Goal: Task Accomplishment & Management: Complete application form

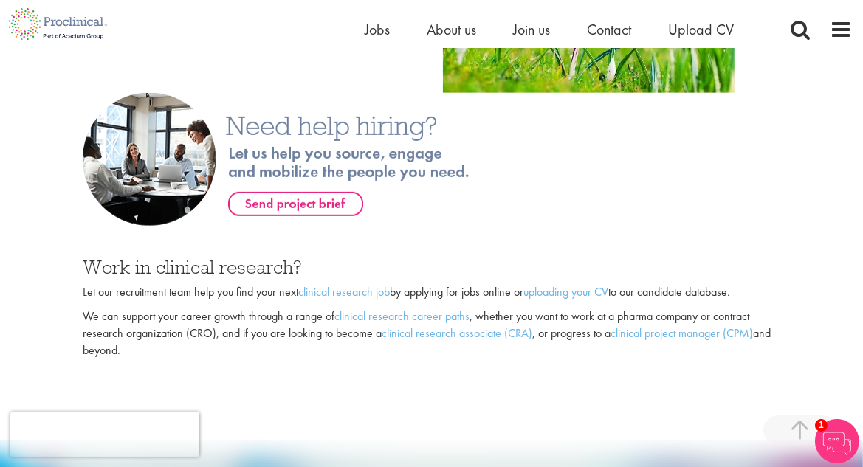
scroll to position [984, 0]
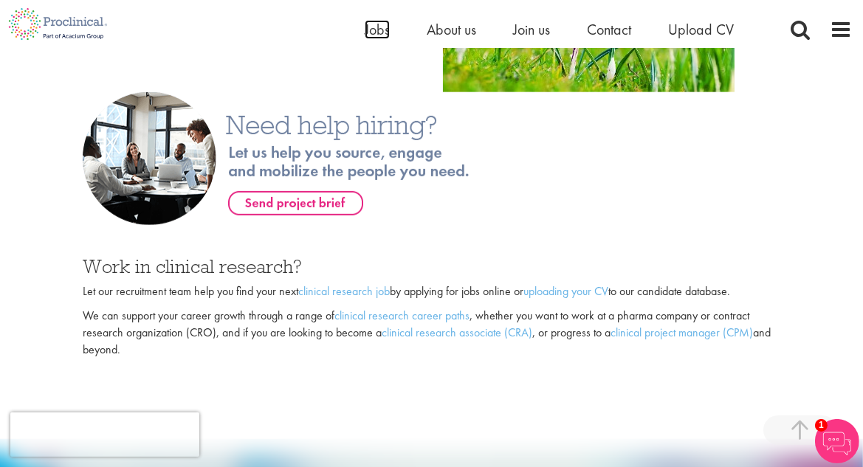
click at [369, 28] on span "Jobs" at bounding box center [377, 29] width 25 height 19
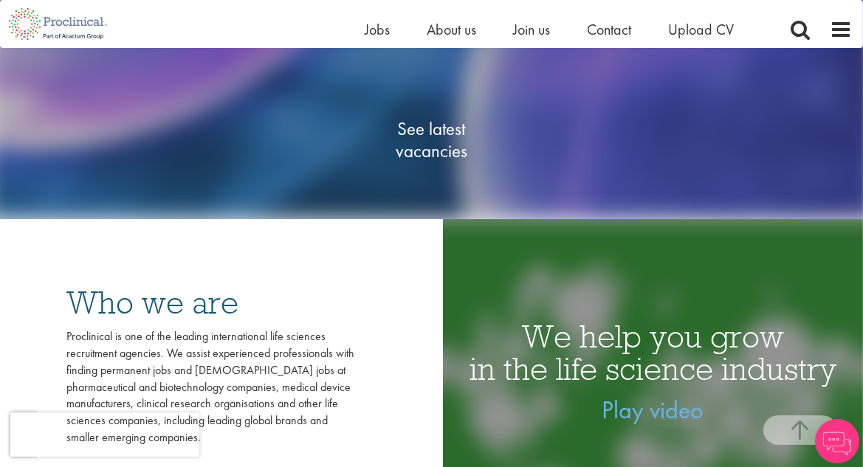
scroll to position [246, 0]
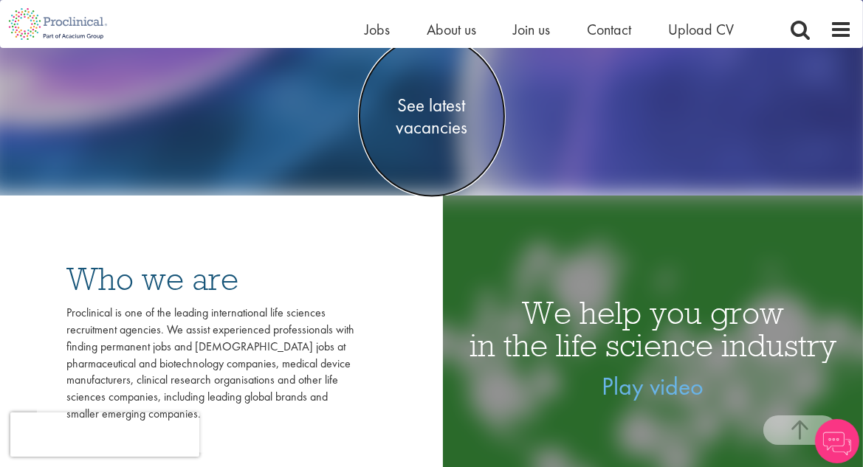
click at [445, 117] on span "See latest vacancies" at bounding box center [432, 117] width 148 height 44
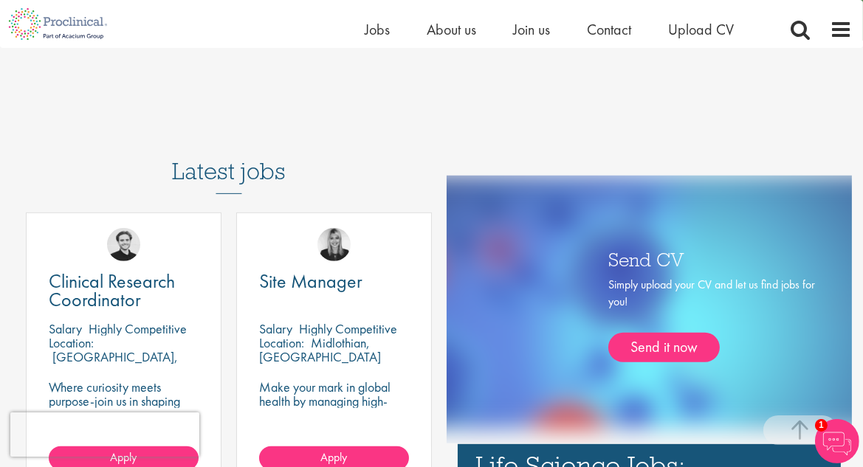
scroll to position [738, 0]
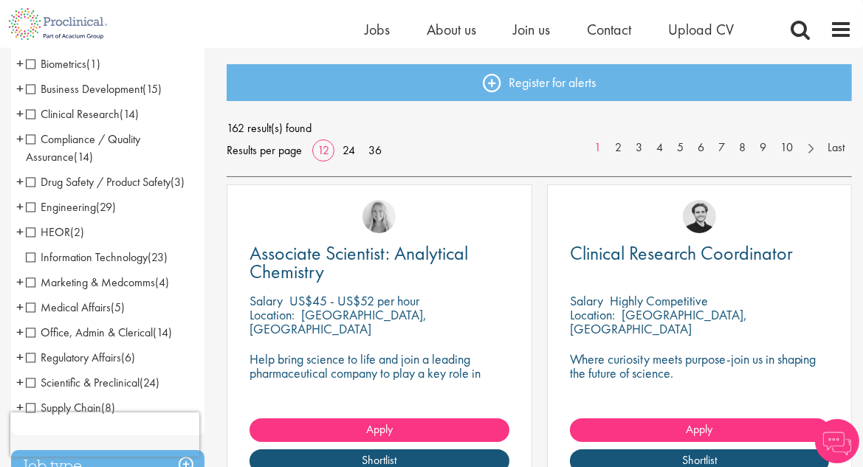
scroll to position [164, 0]
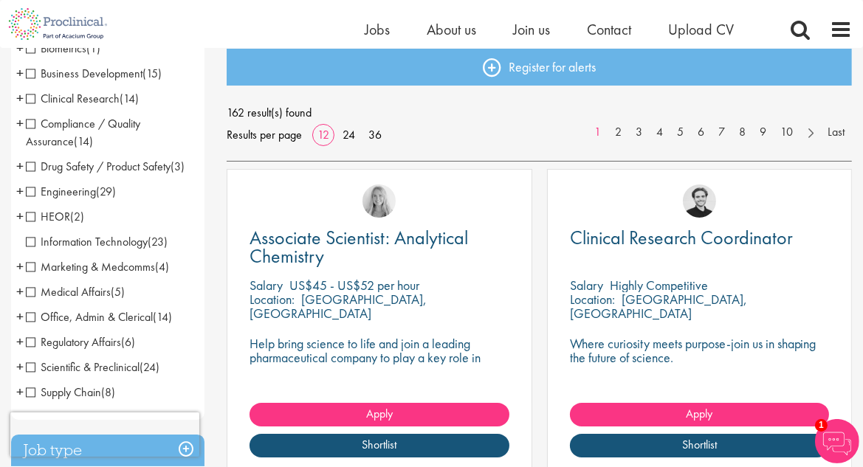
click at [27, 298] on span "Medical Affairs" at bounding box center [68, 292] width 85 height 16
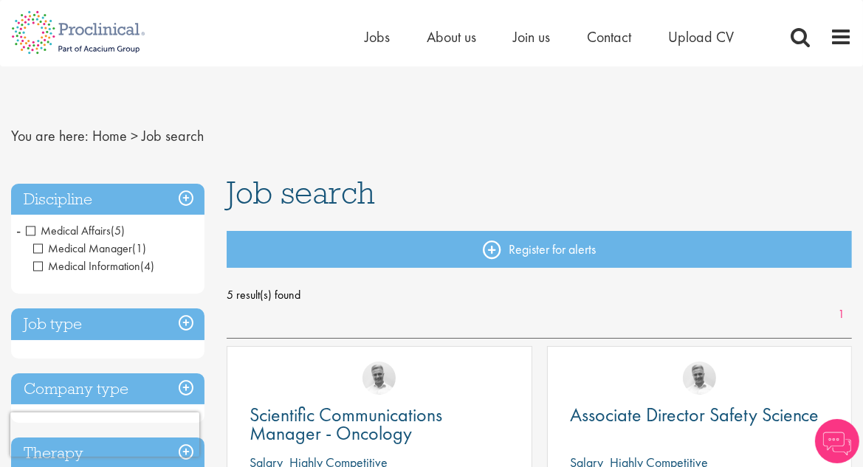
click at [30, 233] on span "Medical Affairs" at bounding box center [68, 231] width 85 height 16
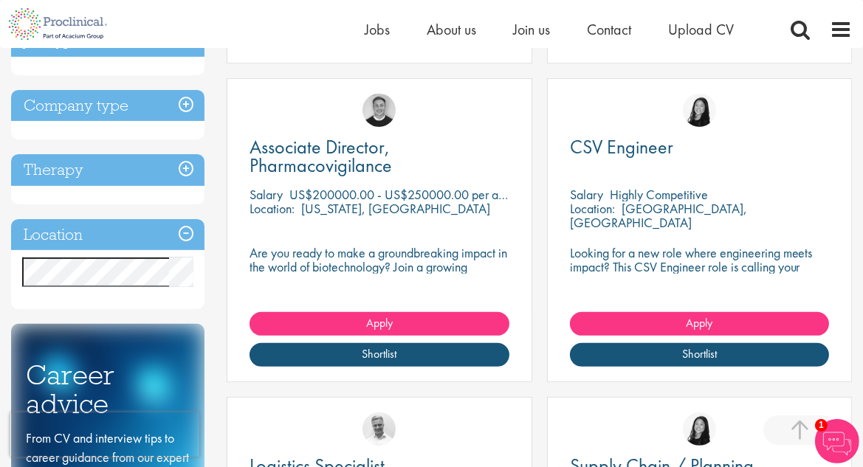
scroll to position [634, 0]
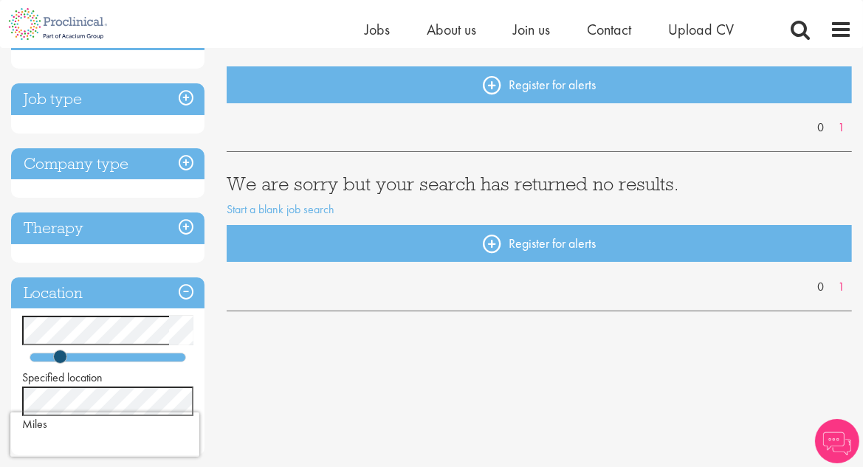
scroll to position [164, 0]
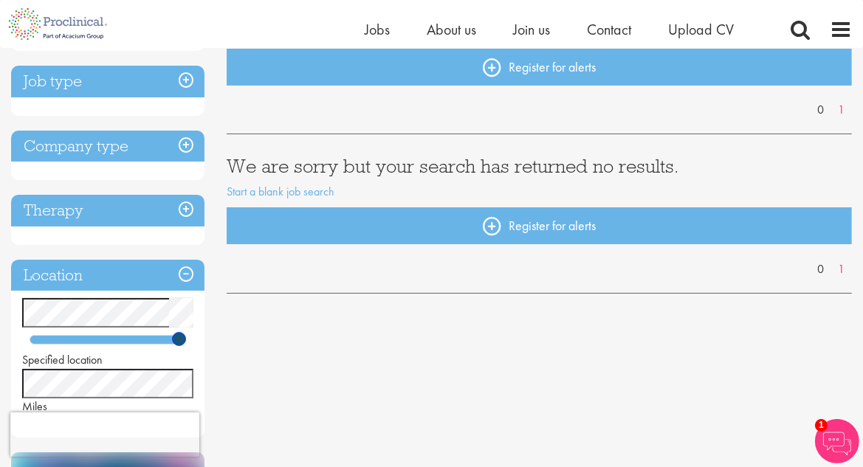
drag, startPoint x: 55, startPoint y: 340, endPoint x: 176, endPoint y: 334, distance: 121.2
click at [176, 334] on span at bounding box center [179, 339] width 14 height 14
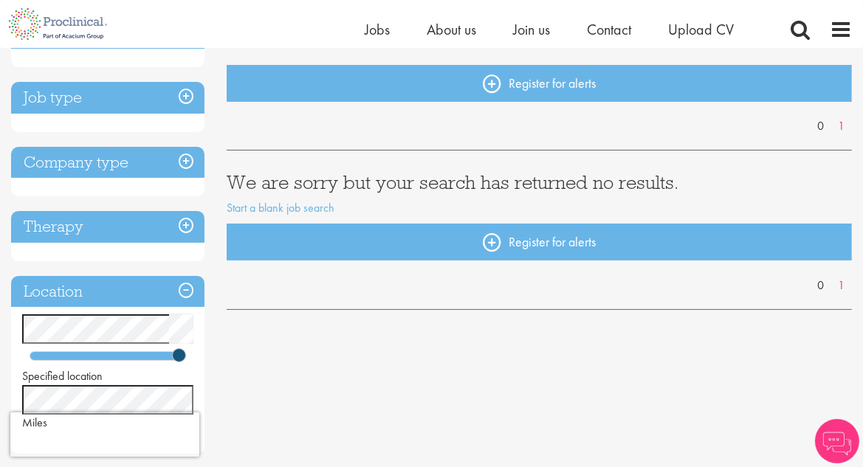
scroll to position [164, 0]
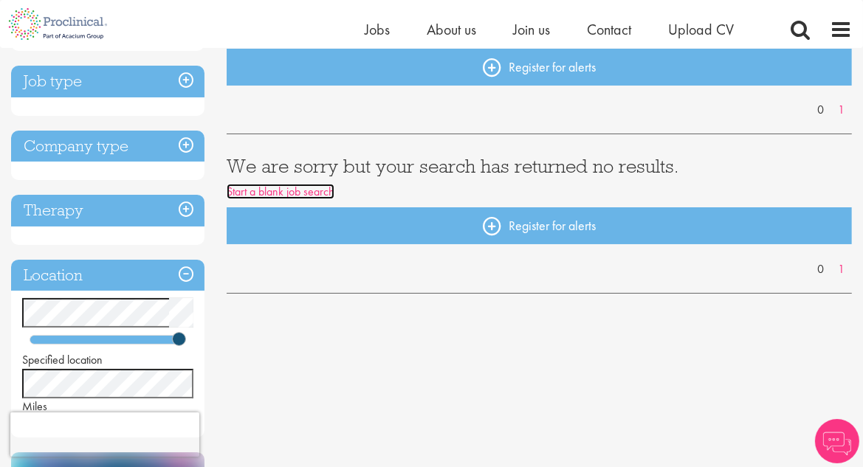
click at [273, 190] on link "Start a blank job search" at bounding box center [281, 192] width 108 height 16
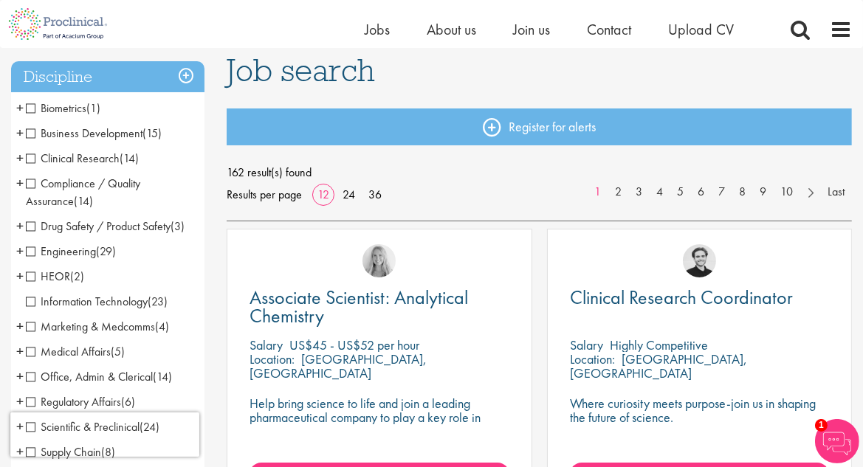
scroll to position [82, 0]
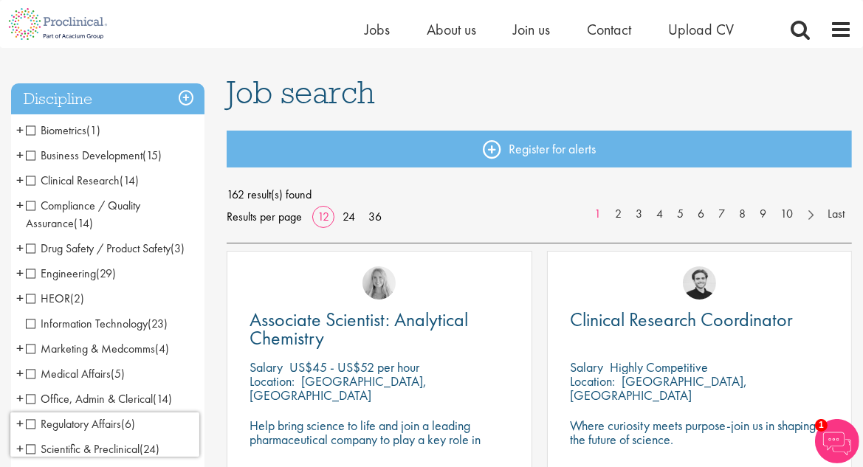
click at [32, 182] on span "Clinical Research" at bounding box center [73, 181] width 94 height 16
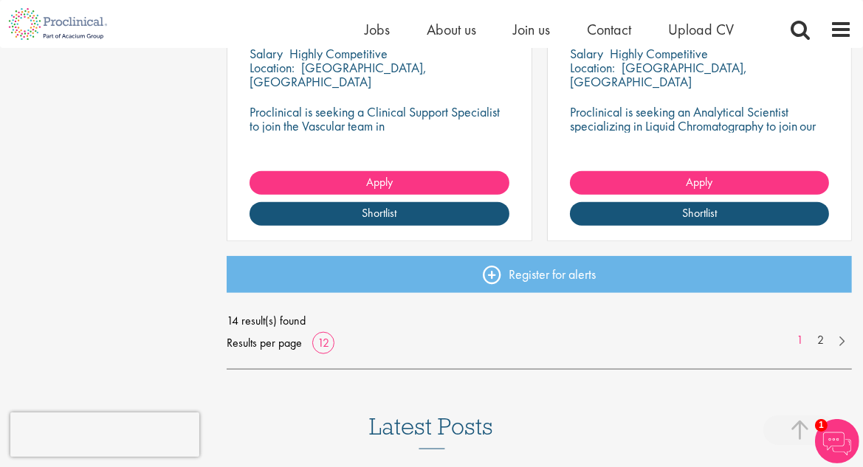
scroll to position [1968, 0]
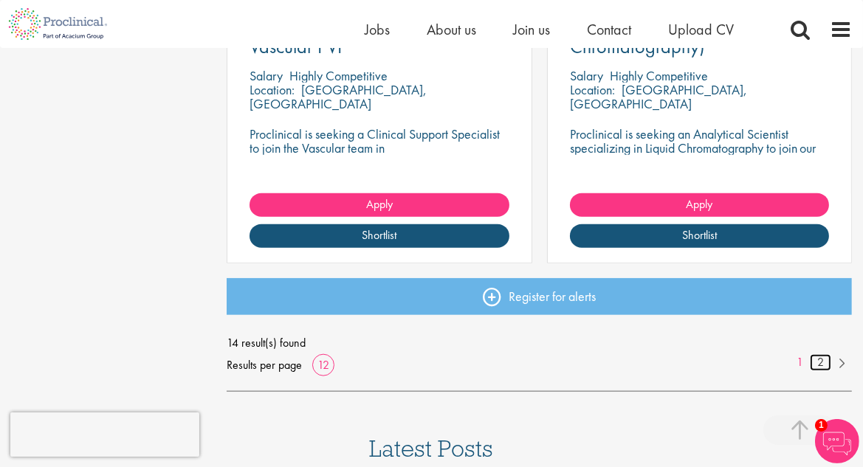
click at [821, 358] on link "2" at bounding box center [820, 362] width 21 height 17
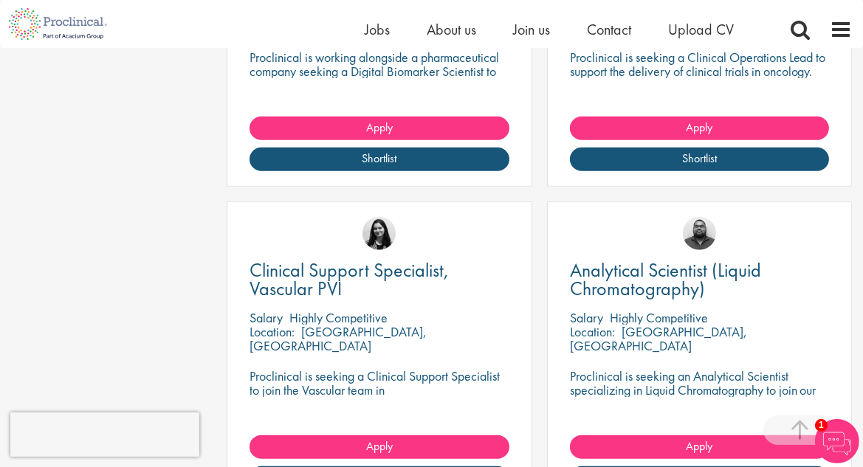
scroll to position [1525, 0]
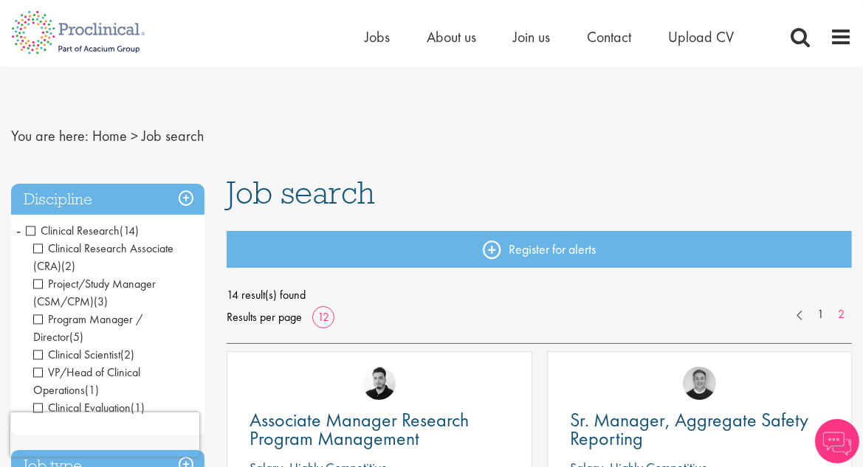
click at [18, 227] on span "-" at bounding box center [18, 230] width 4 height 22
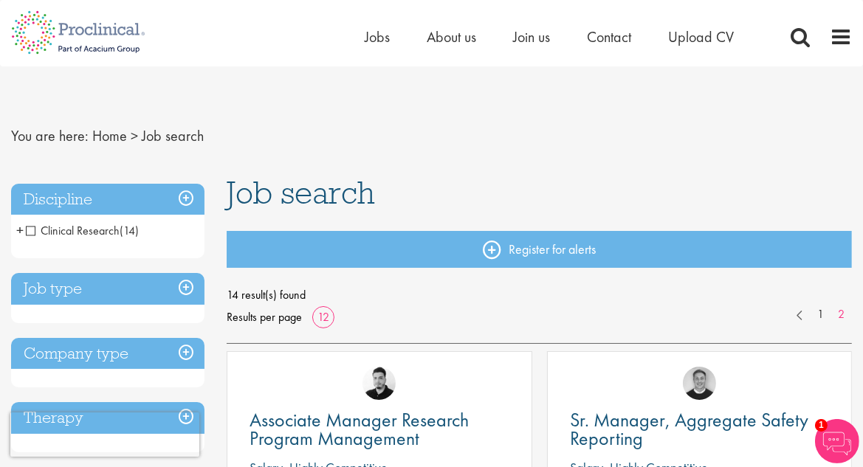
click at [182, 199] on h3 "Discipline" at bounding box center [107, 200] width 193 height 32
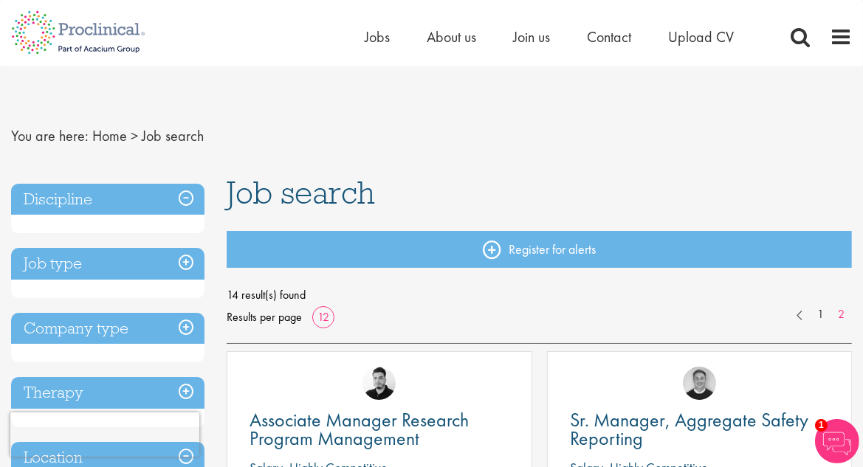
click at [181, 199] on h3 "Discipline" at bounding box center [107, 200] width 193 height 32
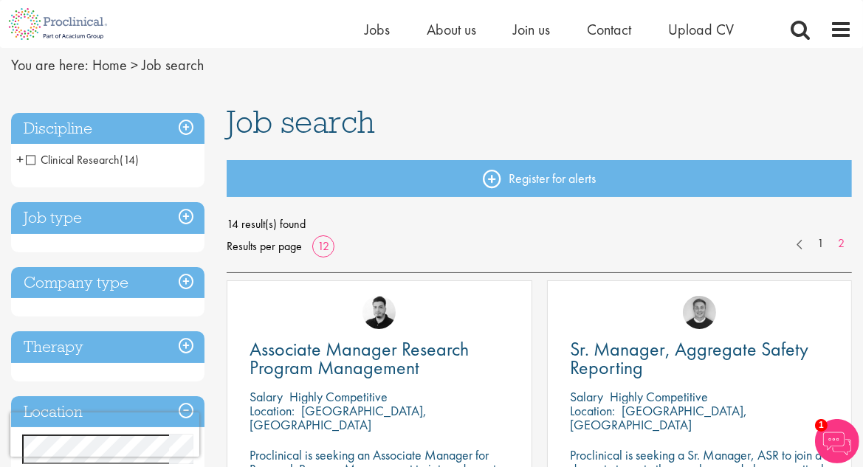
scroll to position [82, 0]
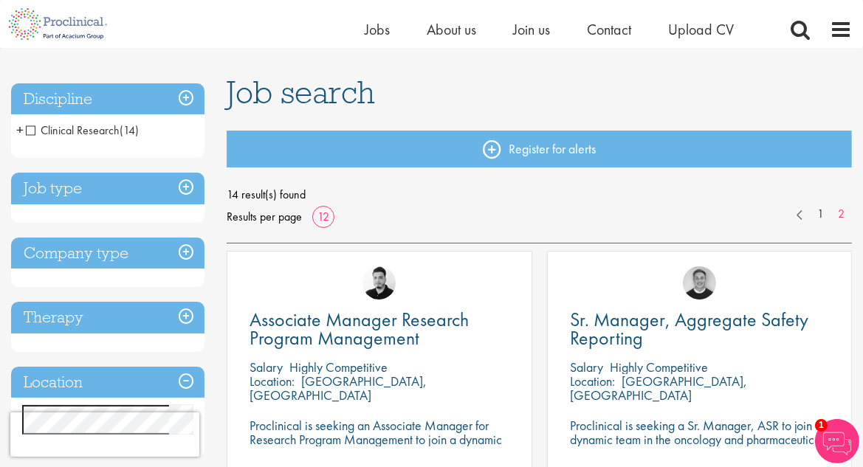
click at [34, 133] on span "Clinical Research" at bounding box center [73, 131] width 94 height 16
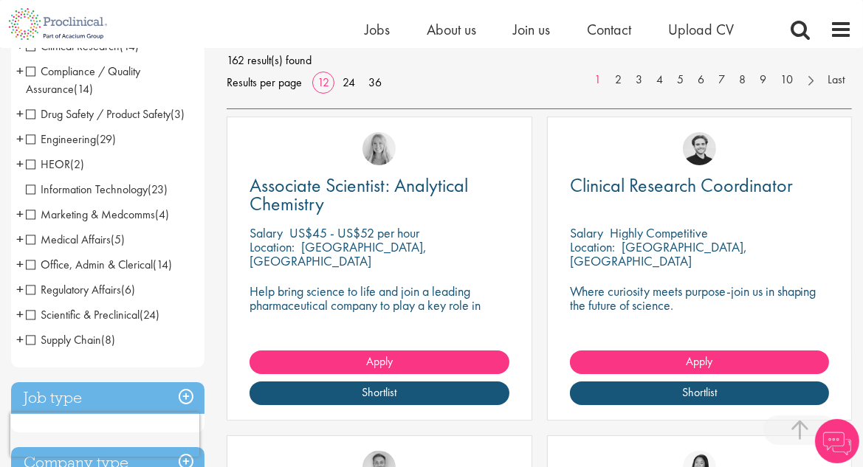
scroll to position [246, 0]
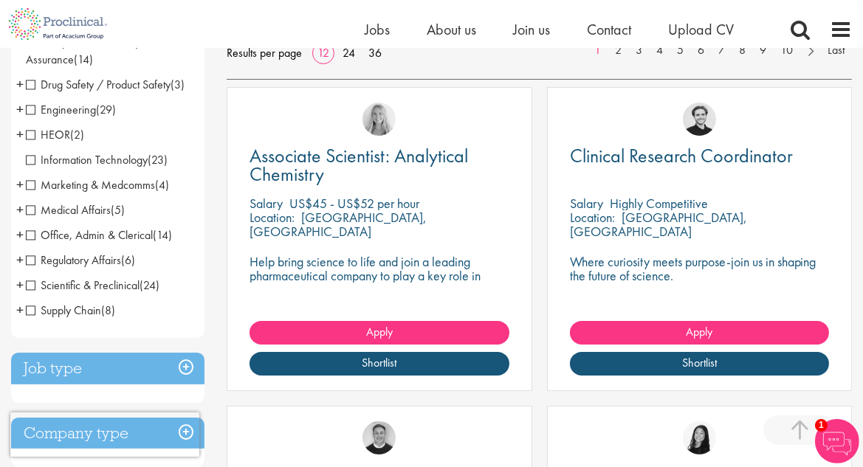
click at [30, 285] on span "Scientific & Preclinical" at bounding box center [83, 286] width 114 height 16
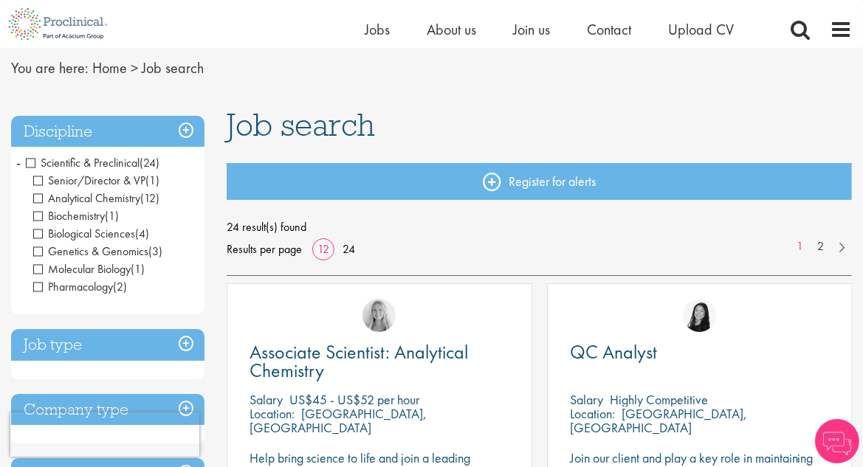
scroll to position [82, 0]
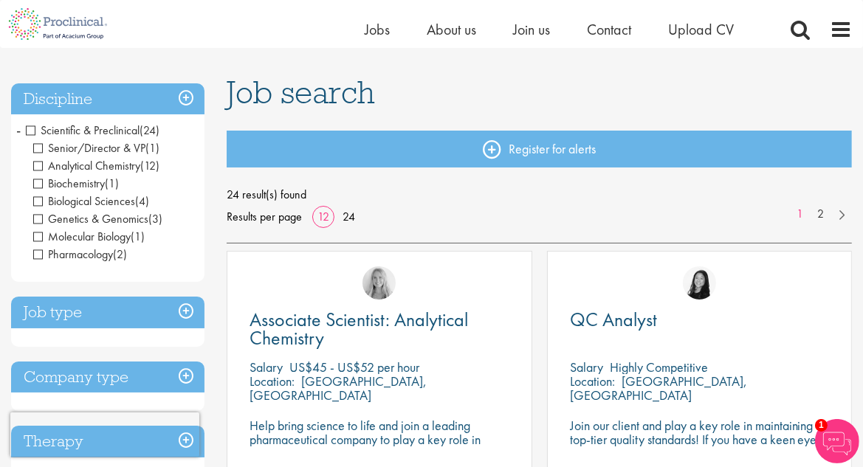
click at [32, 132] on span "Scientific & Preclinical" at bounding box center [83, 131] width 114 height 16
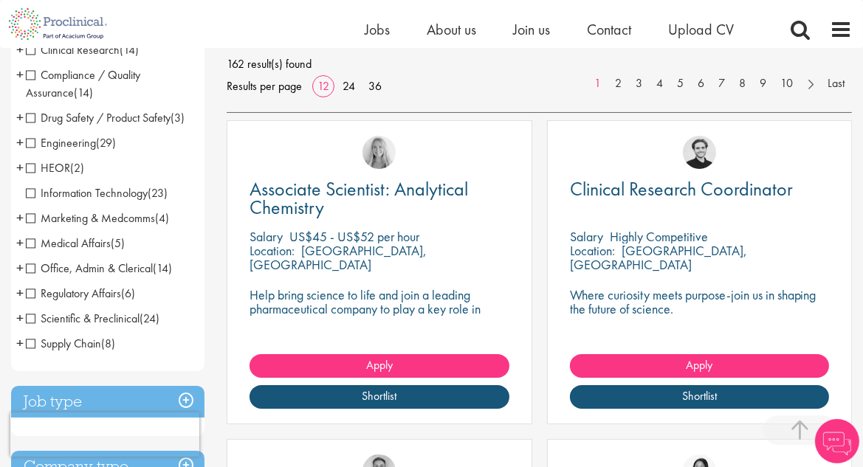
scroll to position [246, 0]
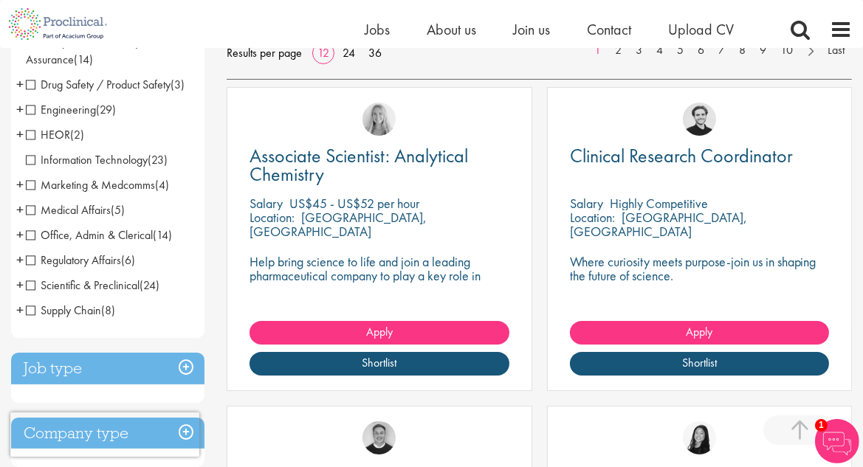
click at [37, 208] on span "Medical Affairs" at bounding box center [68, 210] width 85 height 16
click at [27, 257] on span "Regulatory Affairs" at bounding box center [73, 261] width 95 height 16
click at [25, 208] on li "Medical Affairs (5) - + Medical Manager (1) Medical Information (4)" at bounding box center [107, 210] width 193 height 25
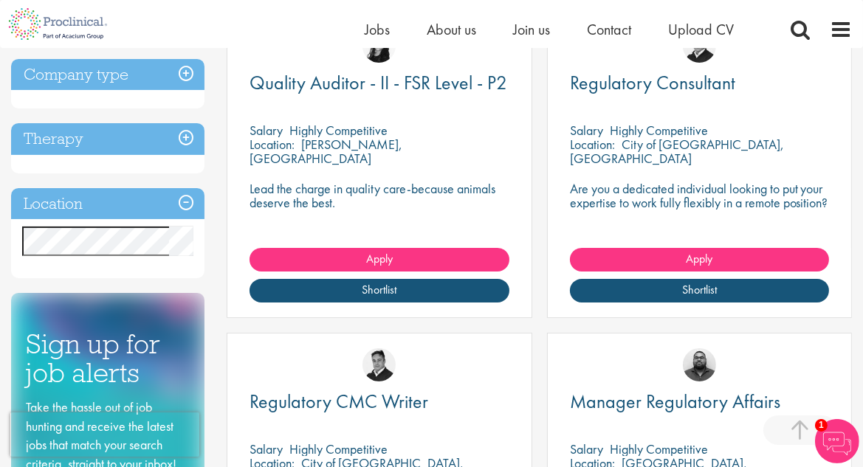
scroll to position [246, 0]
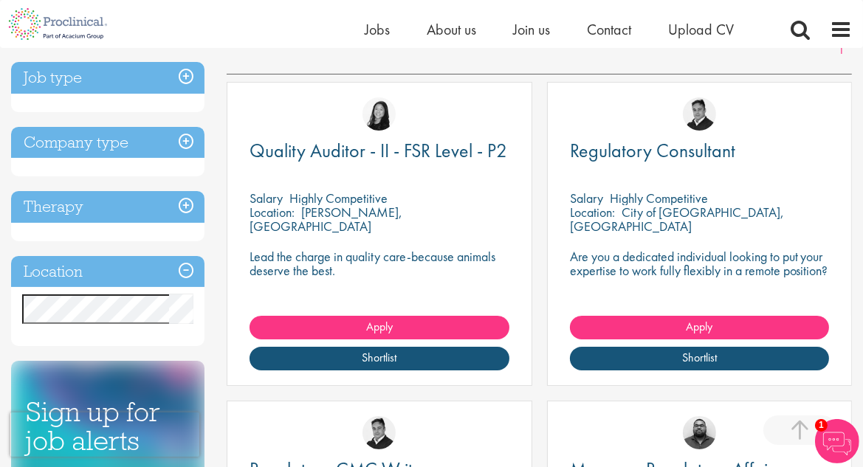
click at [179, 72] on h3 "Job type" at bounding box center [107, 78] width 193 height 32
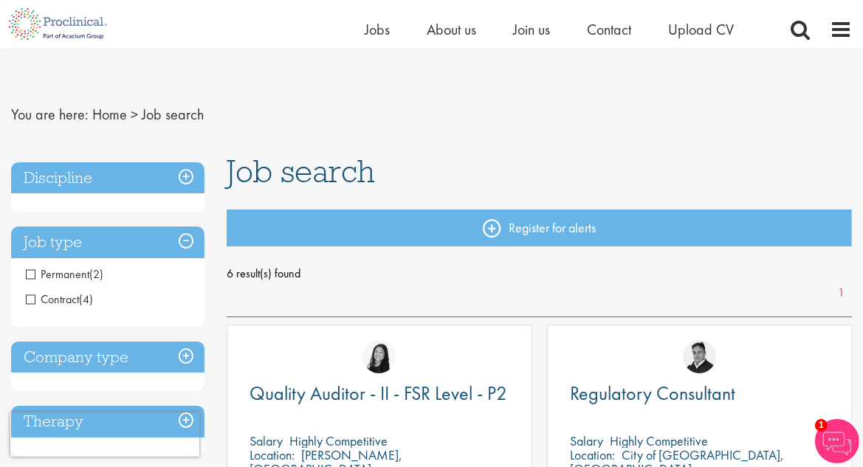
scroll to position [0, 0]
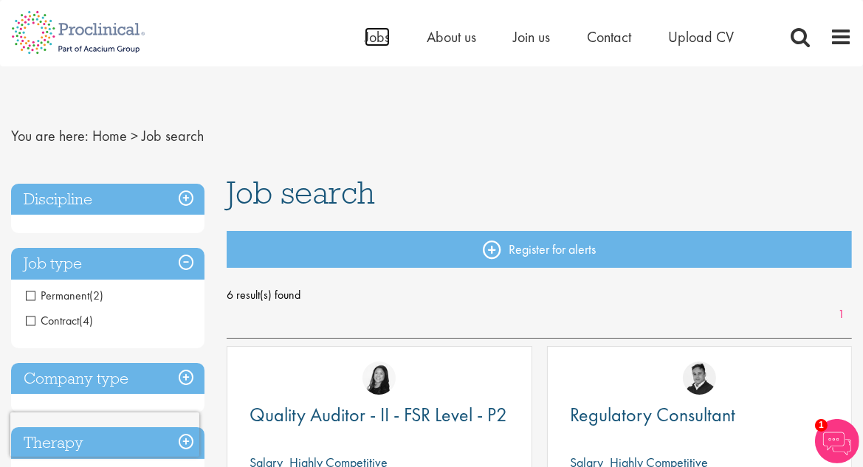
click at [368, 38] on span "Jobs" at bounding box center [377, 36] width 25 height 19
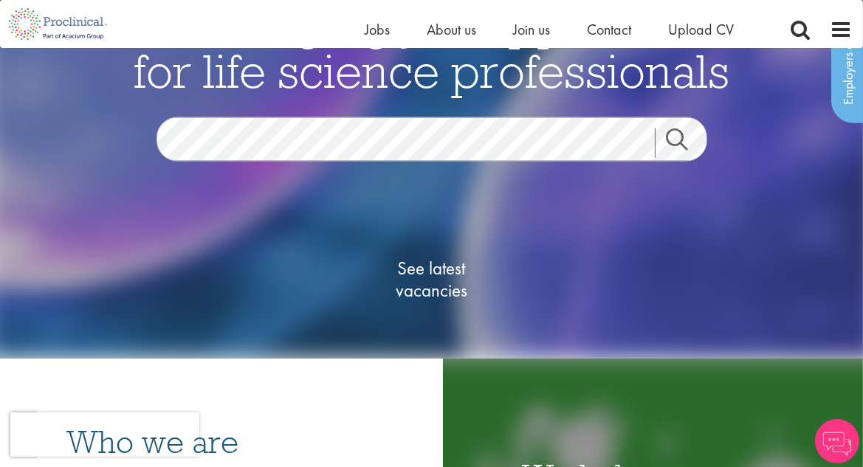
scroll to position [82, 0]
click at [672, 138] on link "Search" at bounding box center [686, 144] width 63 height 30
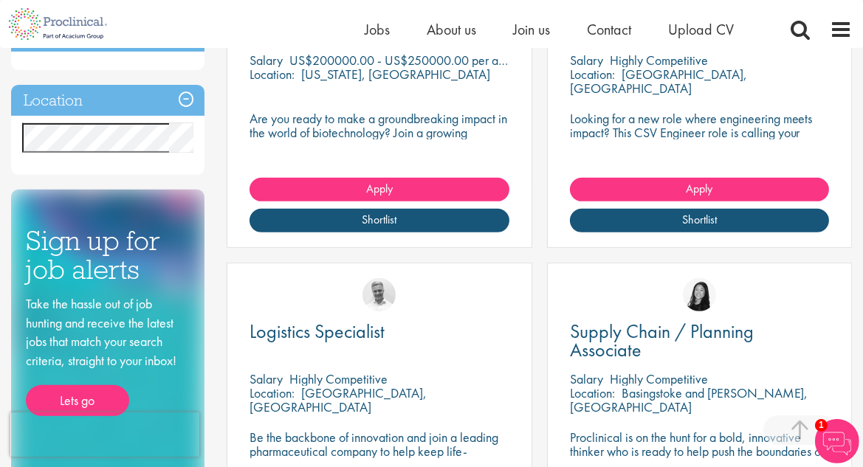
scroll to position [738, 0]
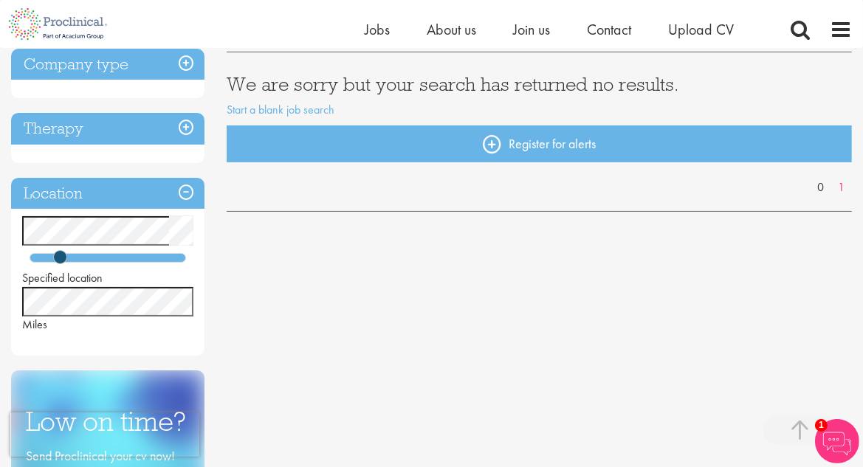
scroll to position [328, 0]
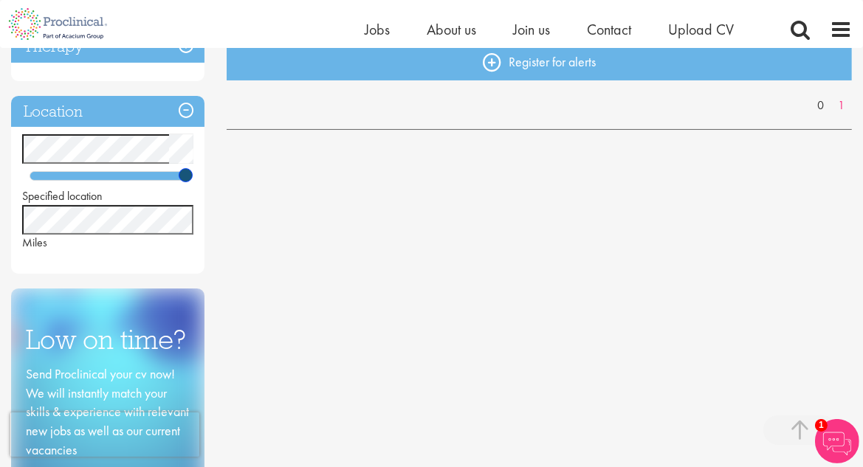
drag, startPoint x: 59, startPoint y: 179, endPoint x: 188, endPoint y: 171, distance: 128.7
click at [188, 171] on span at bounding box center [186, 175] width 14 height 14
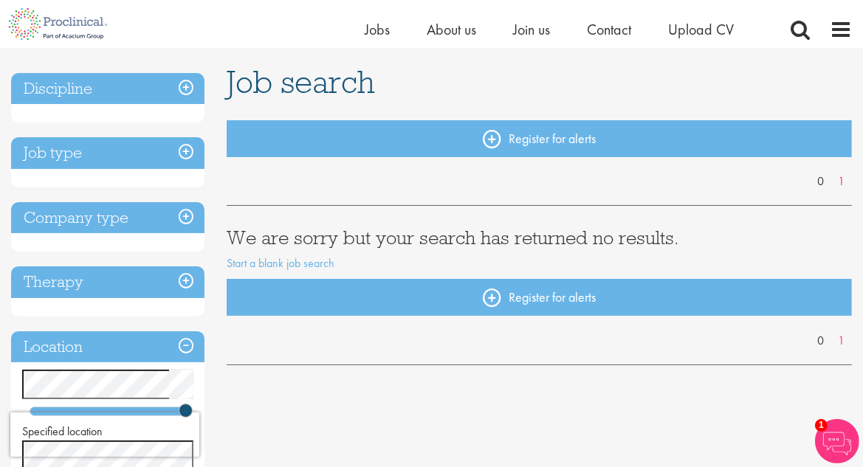
scroll to position [164, 0]
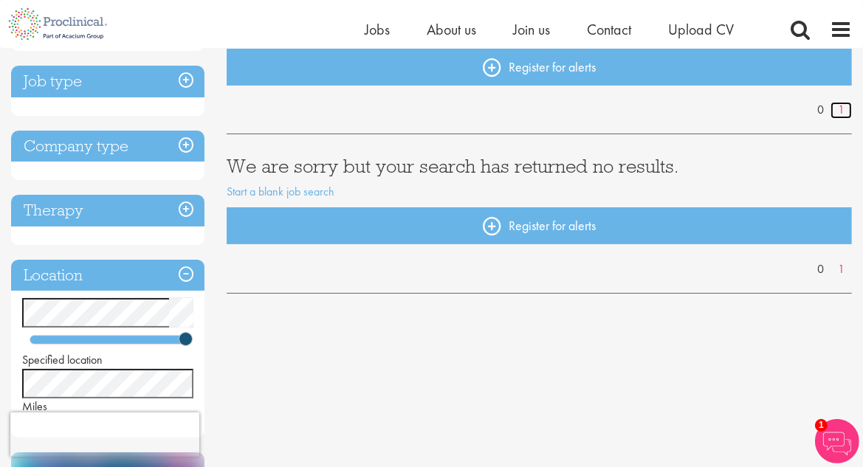
click at [836, 105] on link "1" at bounding box center [841, 110] width 21 height 17
click at [834, 111] on link "1" at bounding box center [841, 110] width 21 height 17
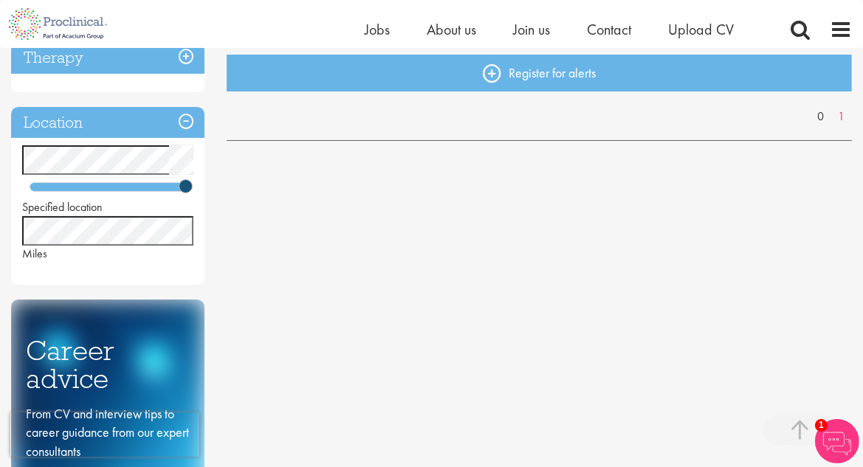
scroll to position [328, 0]
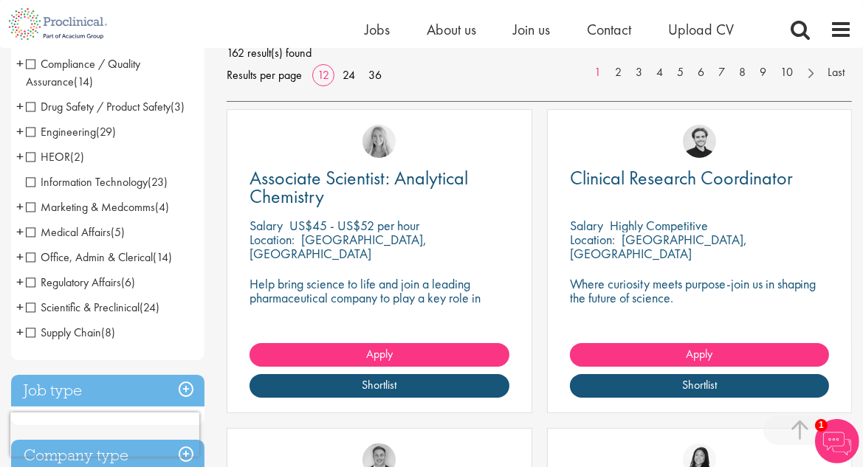
scroll to position [246, 0]
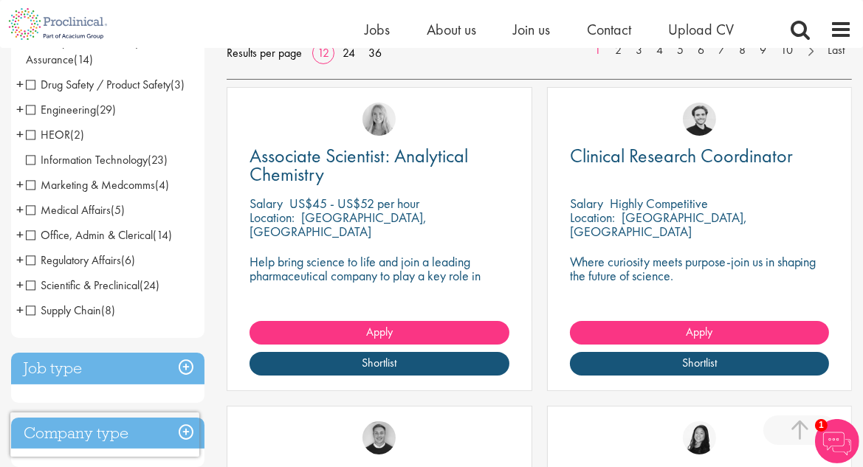
click at [30, 212] on span "Medical Affairs" at bounding box center [68, 210] width 85 height 16
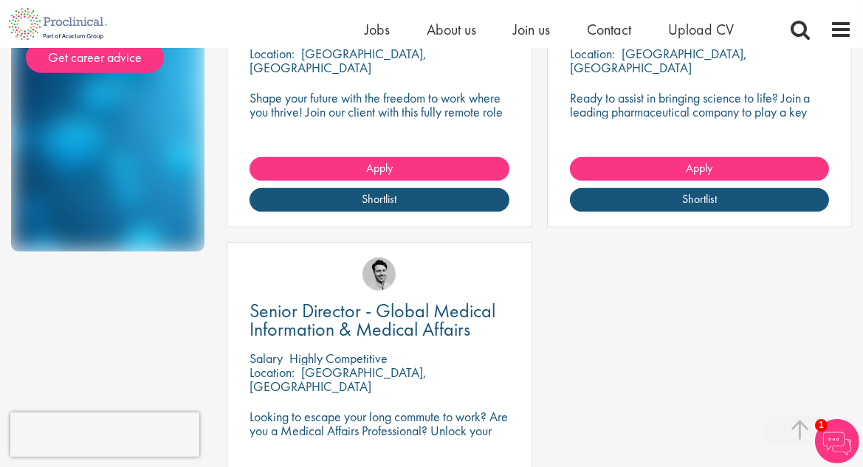
scroll to position [656, 0]
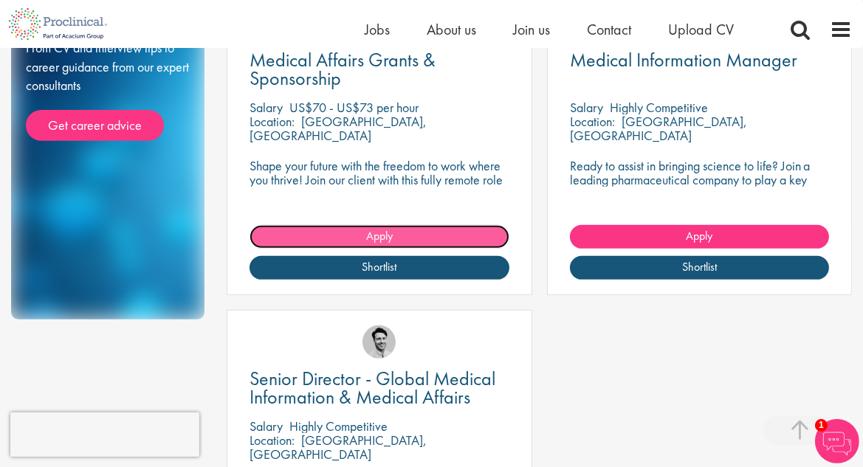
click at [375, 239] on span "Apply" at bounding box center [379, 236] width 27 height 16
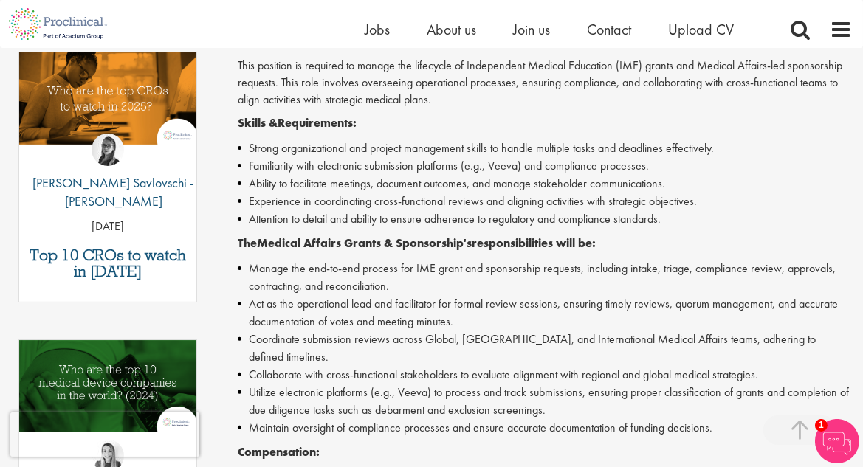
scroll to position [492, 0]
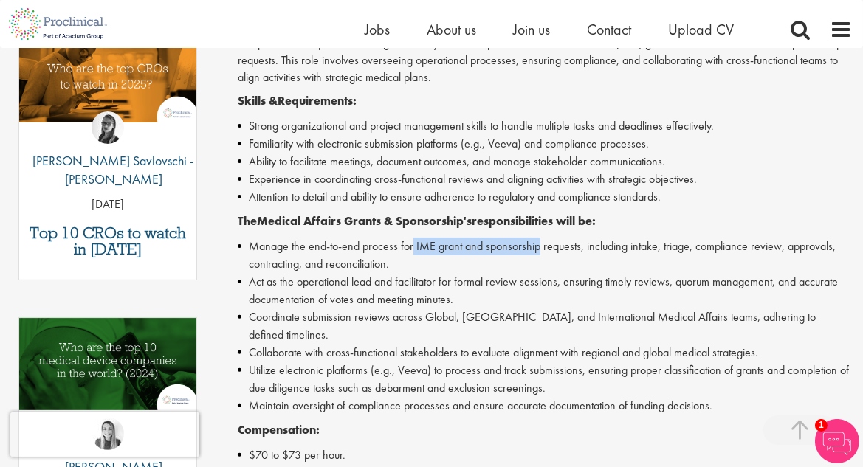
drag, startPoint x: 411, startPoint y: 247, endPoint x: 537, endPoint y: 247, distance: 126.3
click at [537, 247] on li "Manage the end-to-end process for IME grant and sponsorship requests, including…" at bounding box center [545, 255] width 614 height 35
copy li "IME grant and sponsorship"
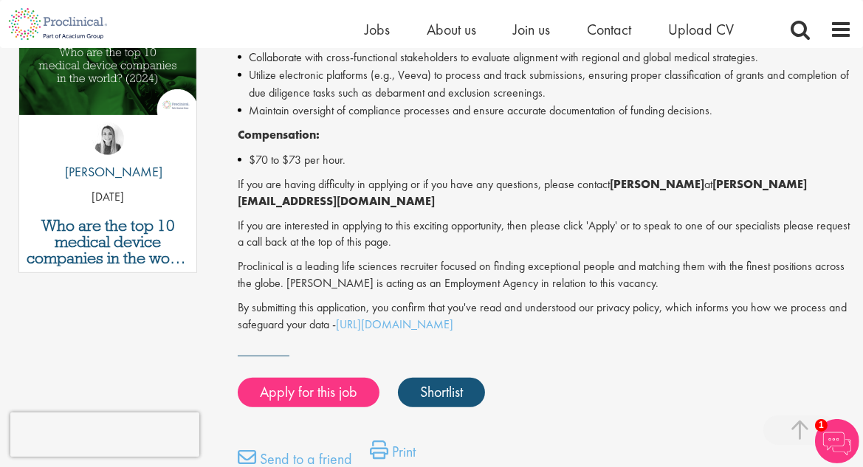
scroll to position [820, 0]
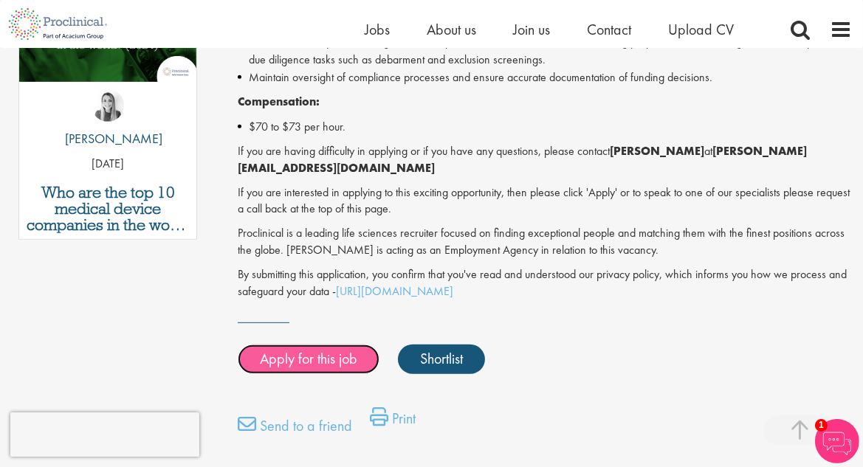
click at [296, 345] on link "Apply for this job" at bounding box center [309, 360] width 142 height 30
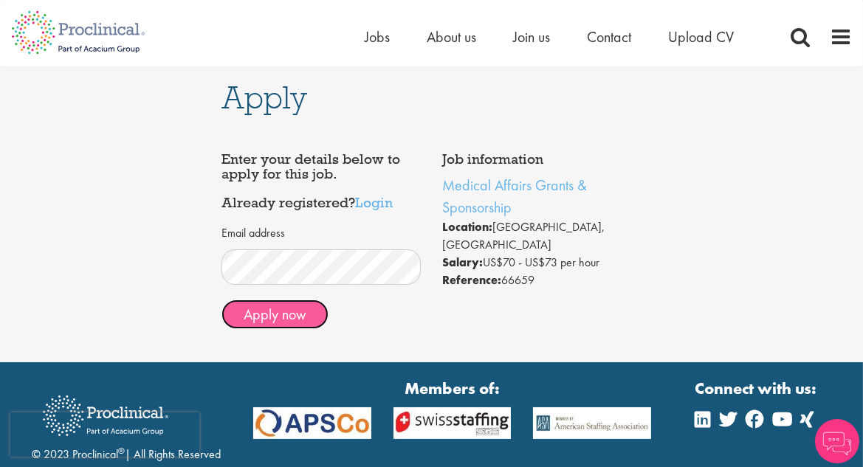
click at [273, 312] on button "Apply now" at bounding box center [274, 315] width 107 height 30
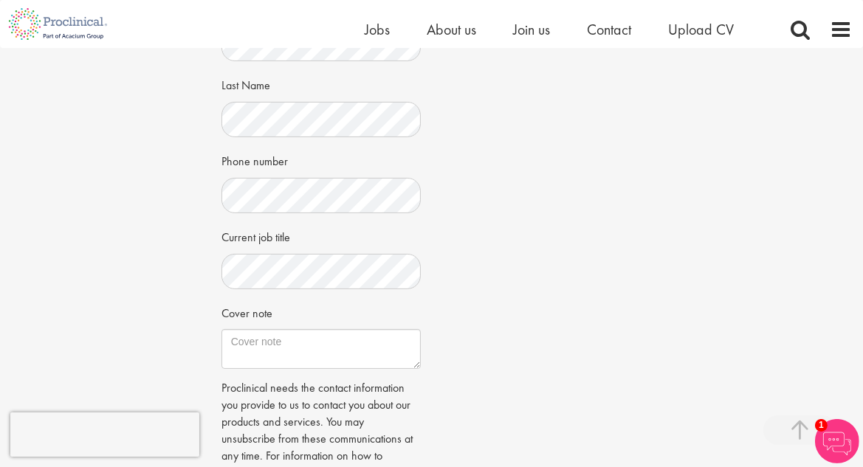
scroll to position [410, 0]
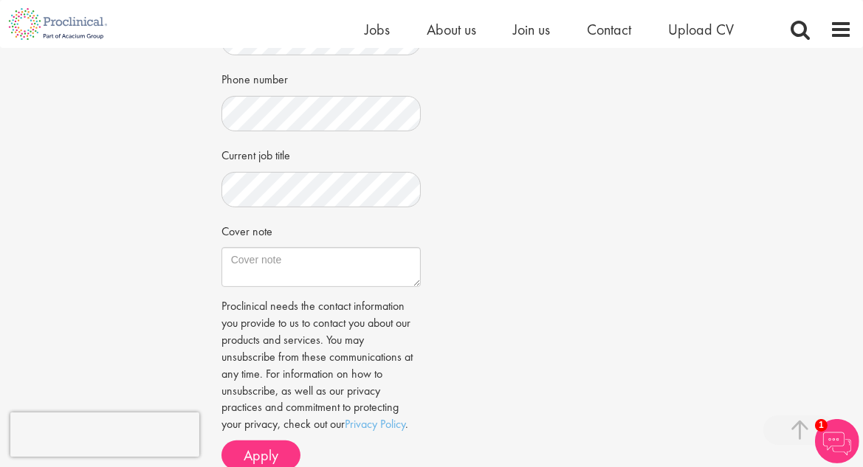
click at [584, 282] on div "Job information Medical Affairs Grants & Sponsorship Location: Cambridge, USA S…" at bounding box center [431, 98] width 443 height 765
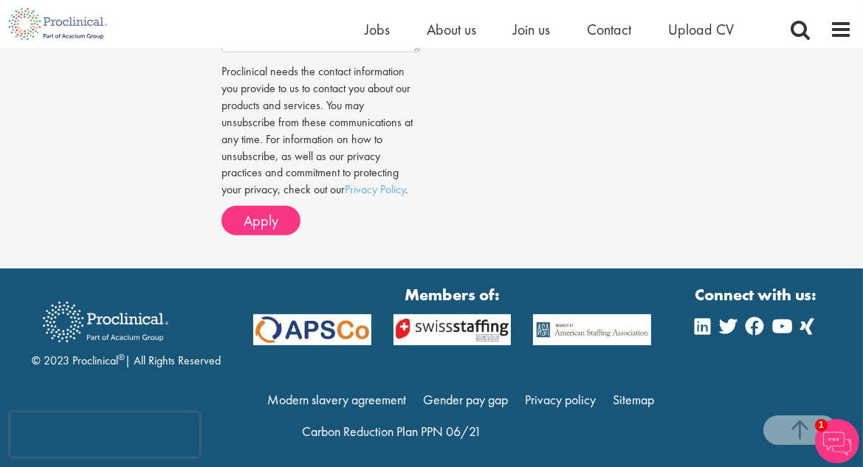
scroll to position [652, 0]
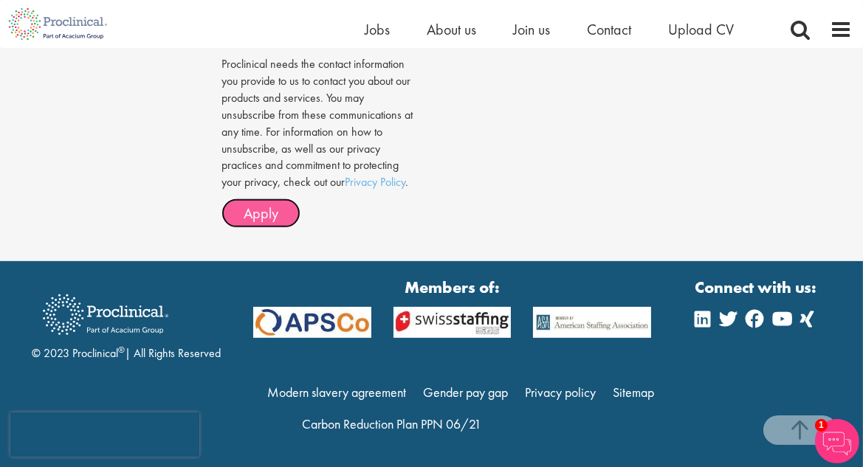
click at [278, 207] on button "Apply" at bounding box center [260, 214] width 79 height 30
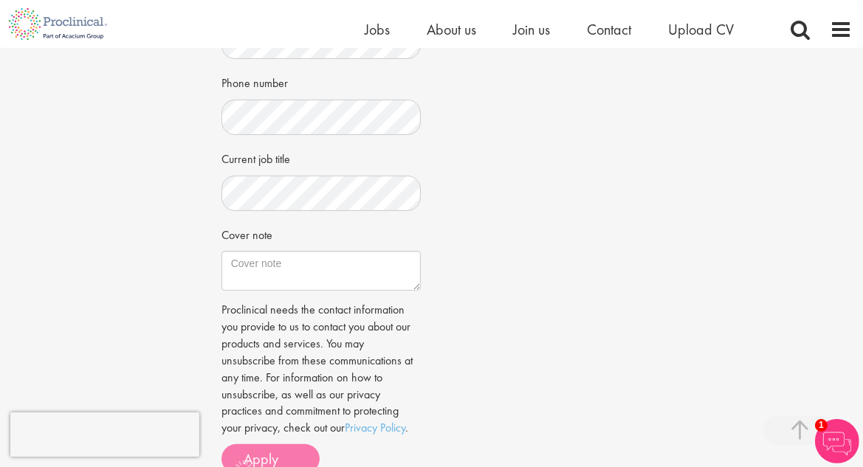
scroll to position [343, 0]
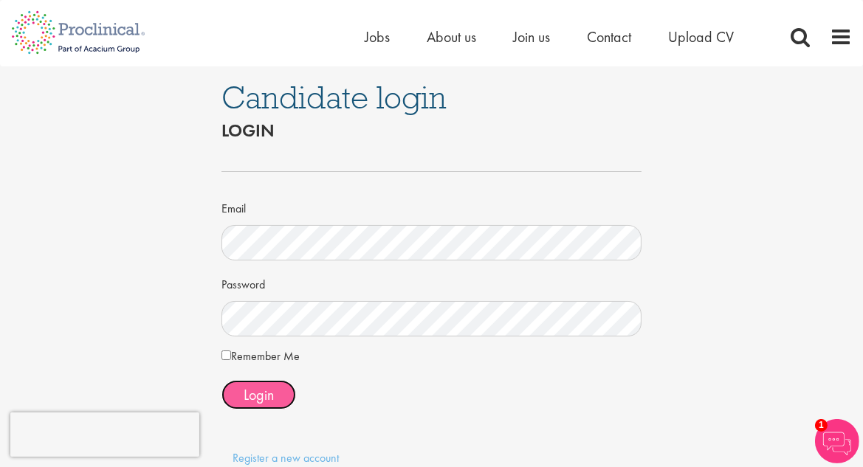
click at [246, 403] on span "Login" at bounding box center [259, 394] width 30 height 19
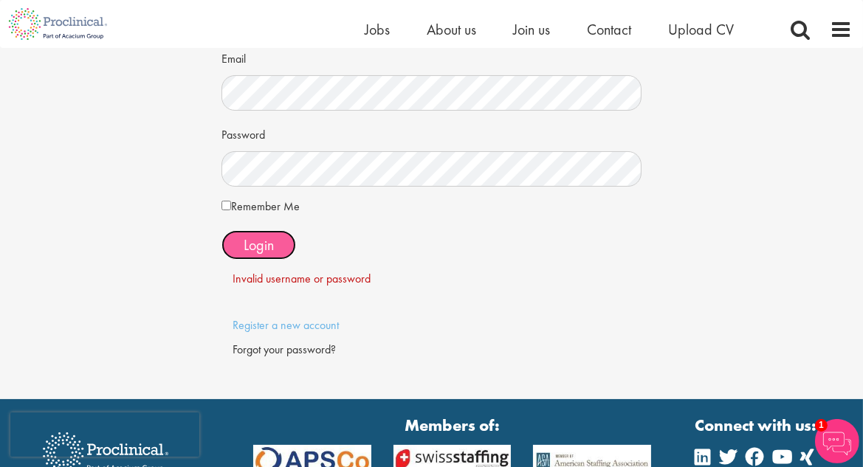
scroll to position [164, 0]
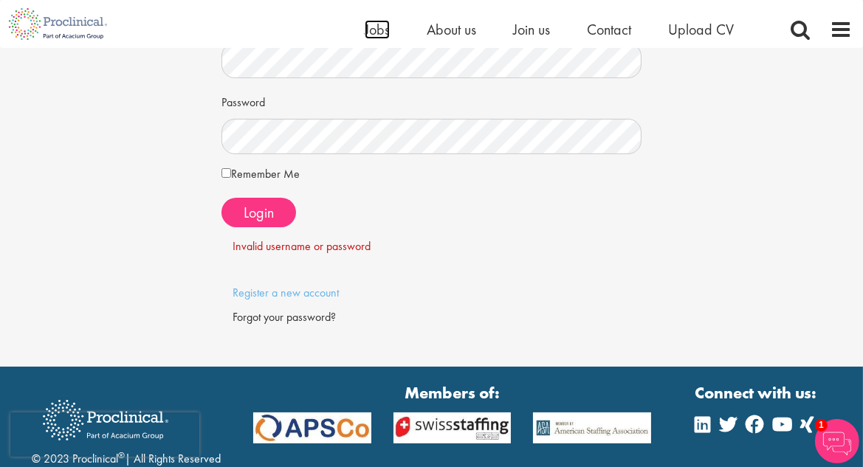
click at [374, 32] on span "Jobs" at bounding box center [377, 29] width 25 height 19
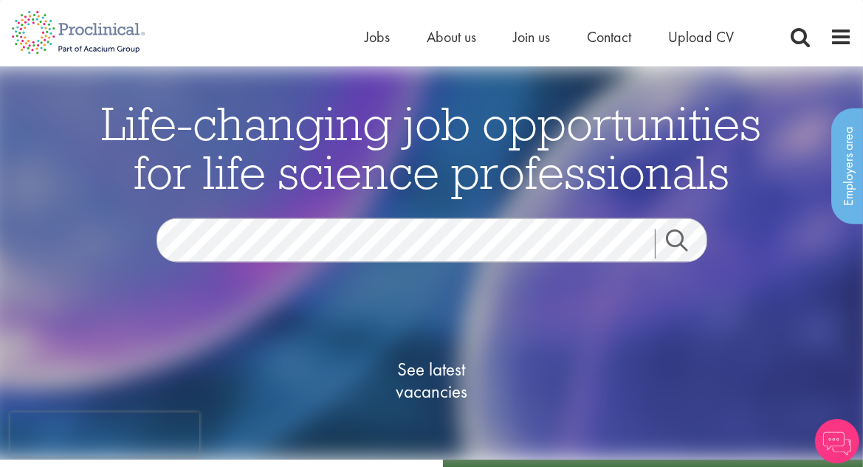
click at [685, 244] on link "Search" at bounding box center [686, 245] width 63 height 30
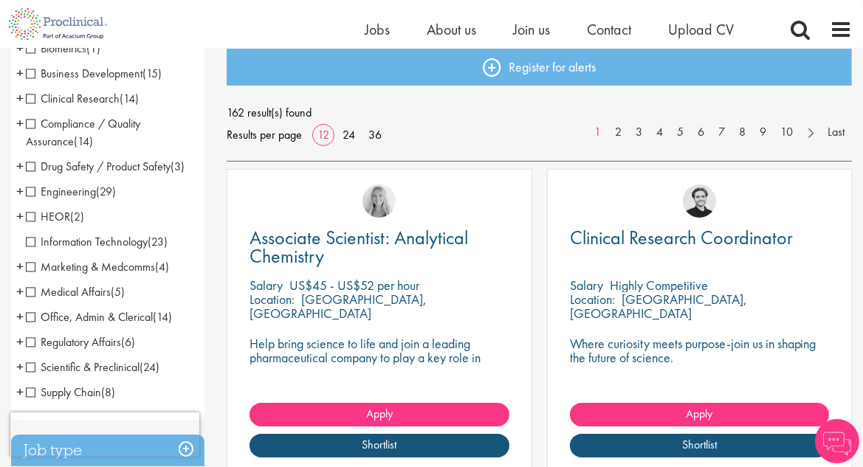
click at [28, 293] on span "Medical Affairs" at bounding box center [68, 292] width 85 height 16
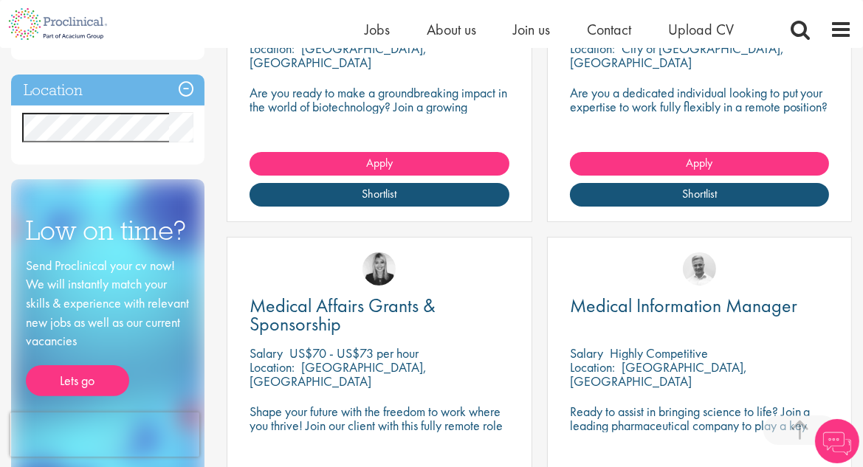
scroll to position [492, 0]
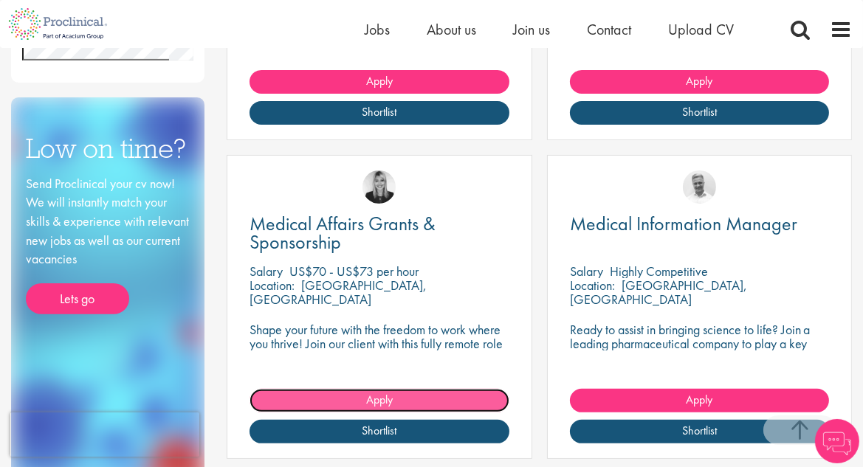
click at [394, 402] on link "Apply" at bounding box center [379, 401] width 259 height 24
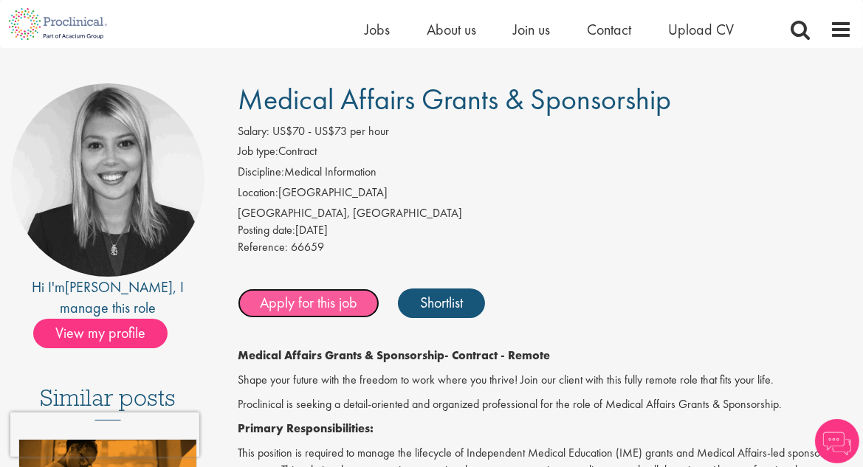
click at [309, 308] on link "Apply for this job" at bounding box center [309, 304] width 142 height 30
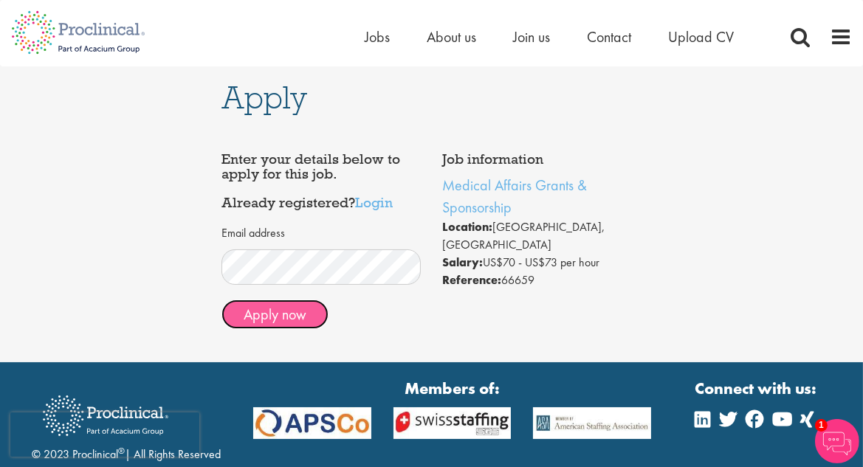
click at [295, 315] on button "Apply now" at bounding box center [274, 315] width 107 height 30
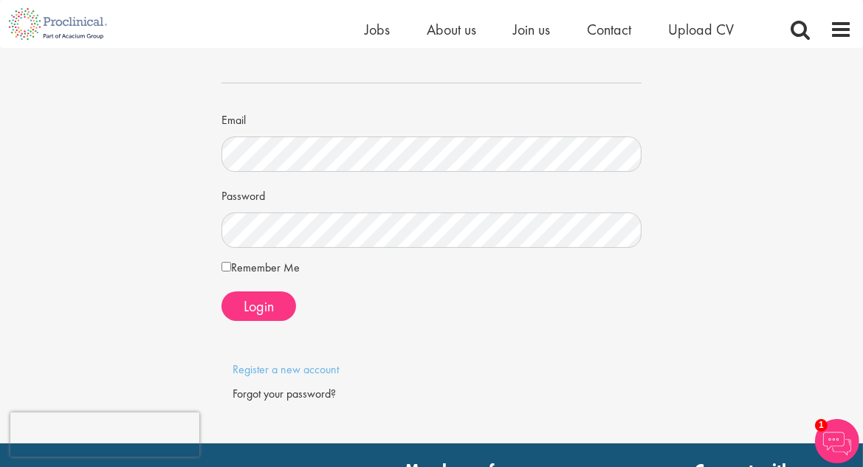
scroll to position [82, 0]
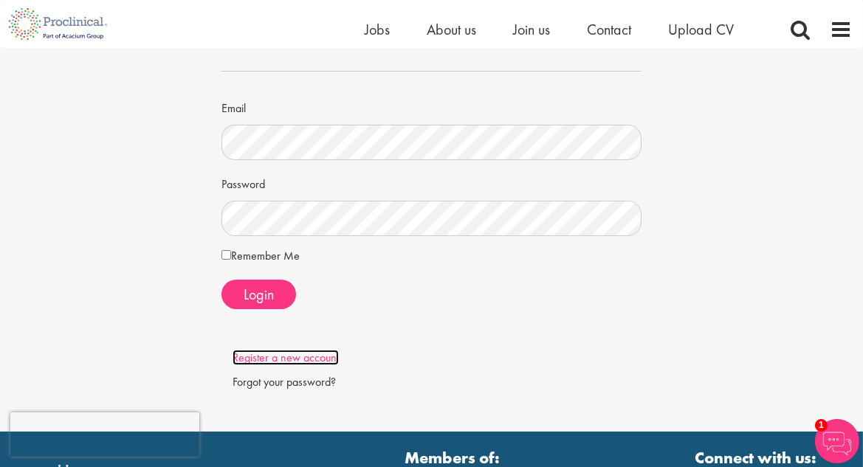
click at [307, 357] on link "Register a new account" at bounding box center [286, 358] width 106 height 16
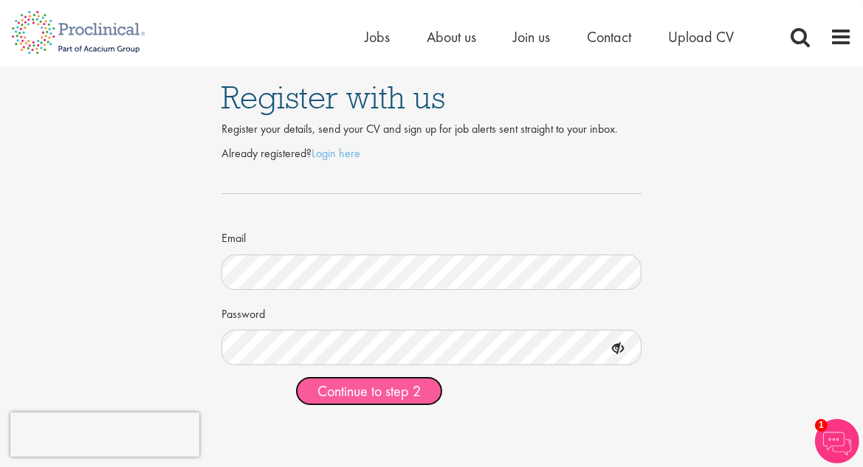
click at [342, 387] on span "Continue to step 2" at bounding box center [368, 391] width 103 height 19
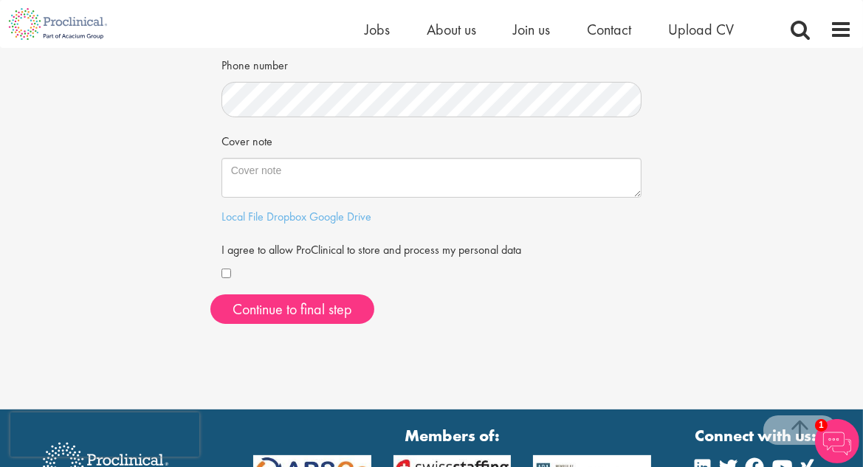
scroll to position [410, 0]
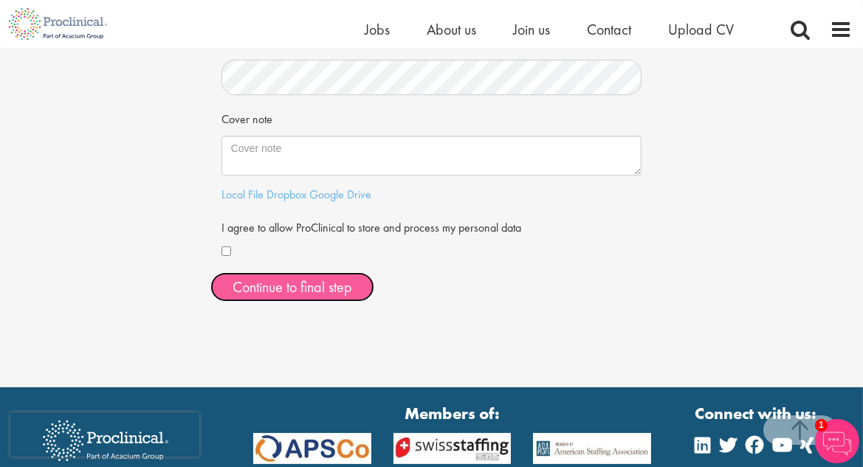
click at [284, 282] on button "Continue to final step" at bounding box center [292, 287] width 164 height 30
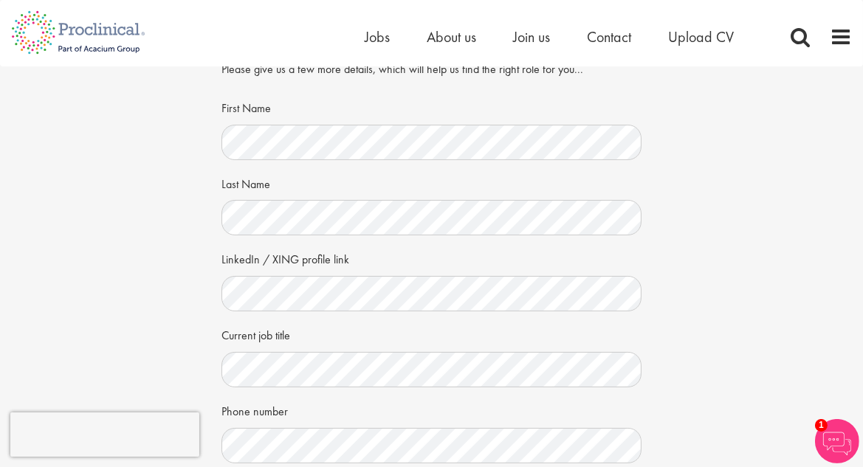
scroll to position [82, 0]
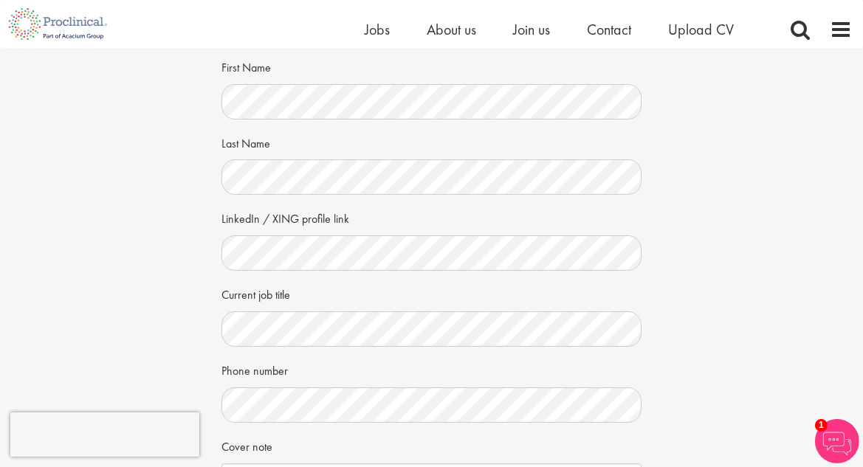
click at [184, 210] on div "Your personal details Please give us a few more details, which will help us fin…" at bounding box center [431, 312] width 885 height 693
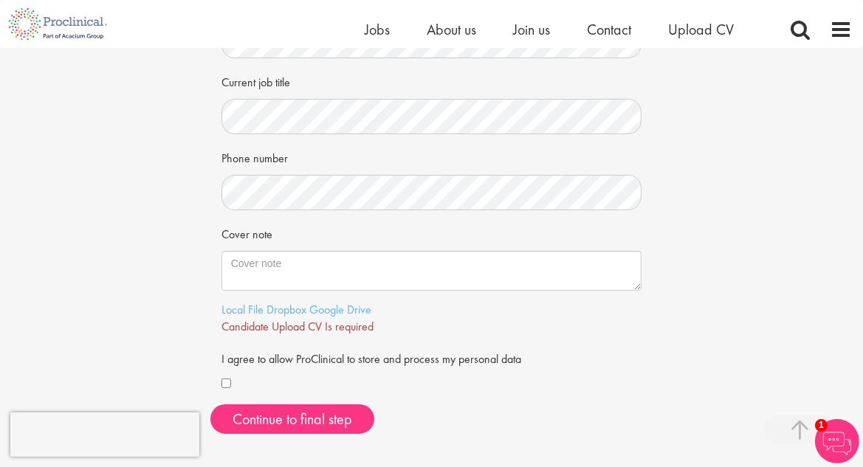
scroll to position [328, 0]
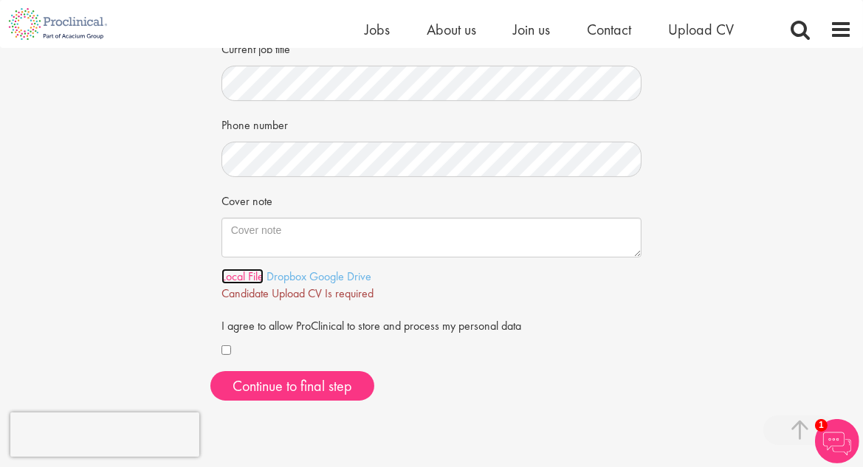
click at [243, 275] on link "Local File" at bounding box center [242, 277] width 42 height 16
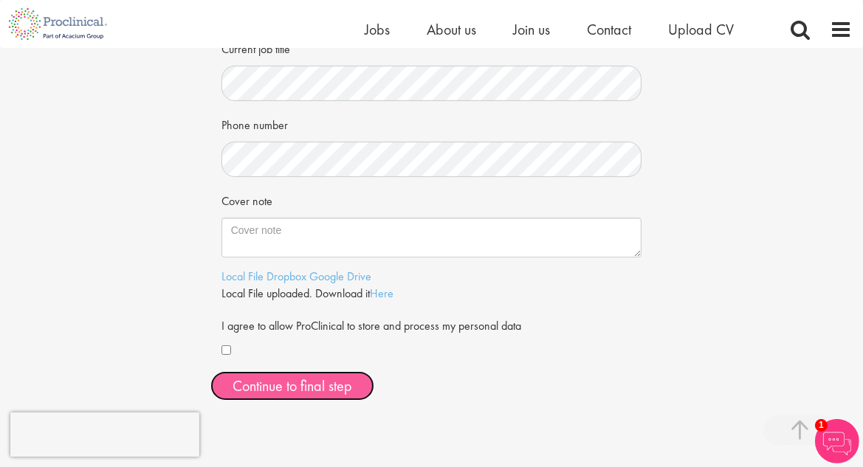
click at [295, 385] on span "Continue to final step" at bounding box center [293, 386] width 120 height 19
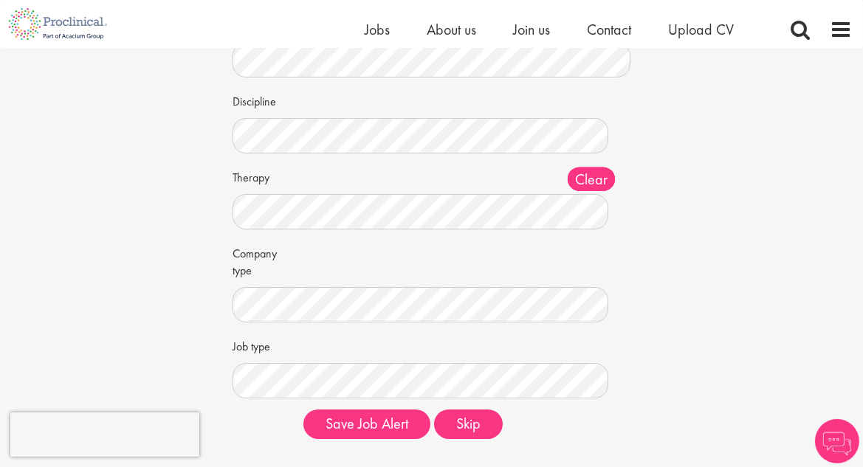
scroll to position [164, 0]
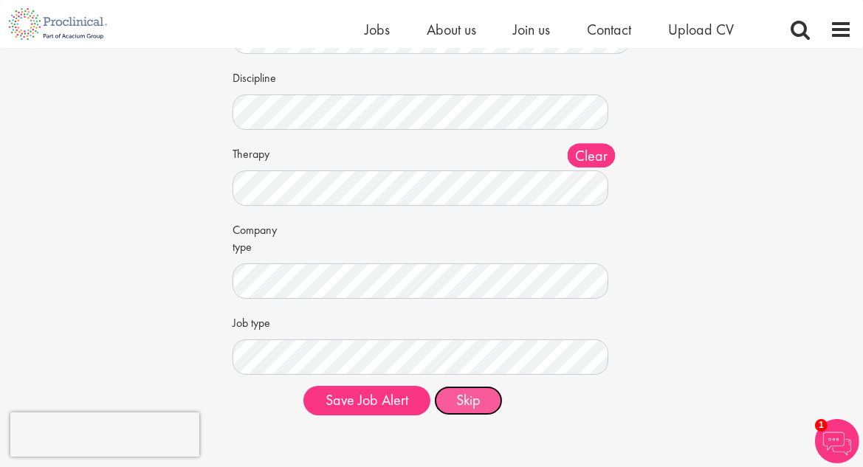
click at [471, 398] on button "Skip" at bounding box center [468, 401] width 69 height 30
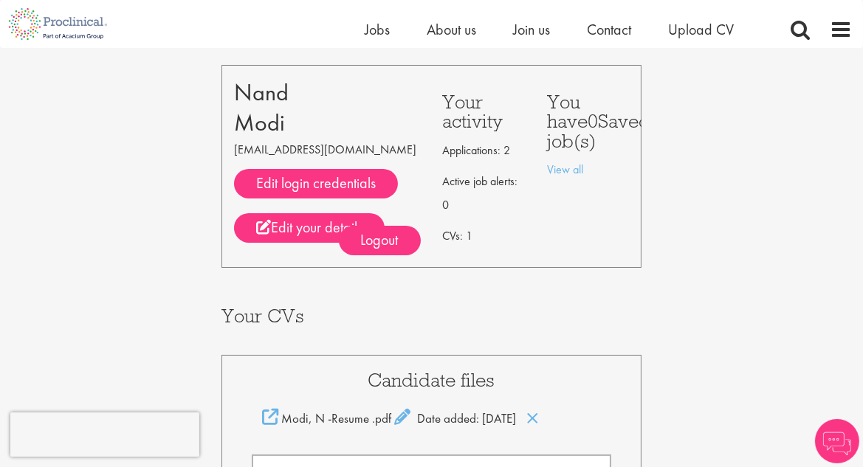
scroll to position [82, 0]
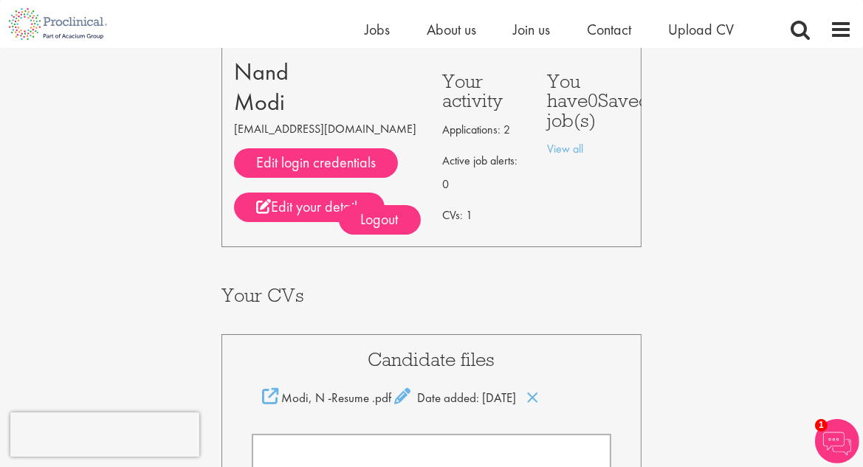
click at [509, 127] on p "Applications: 2" at bounding box center [484, 130] width 82 height 24
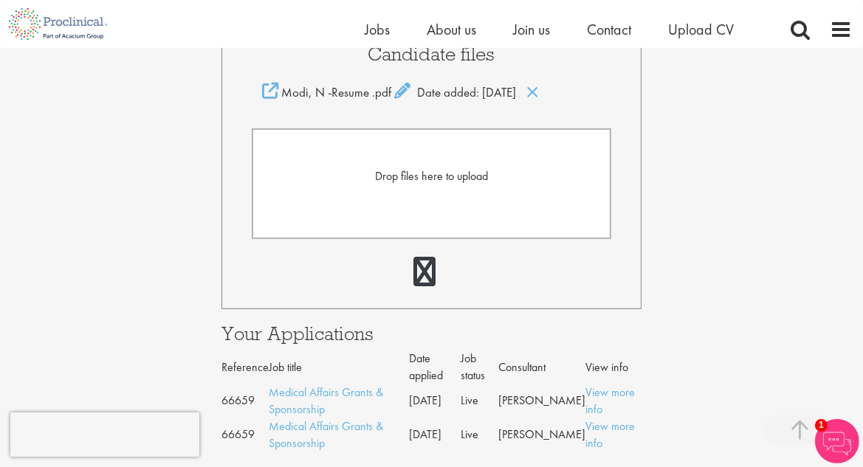
scroll to position [410, 0]
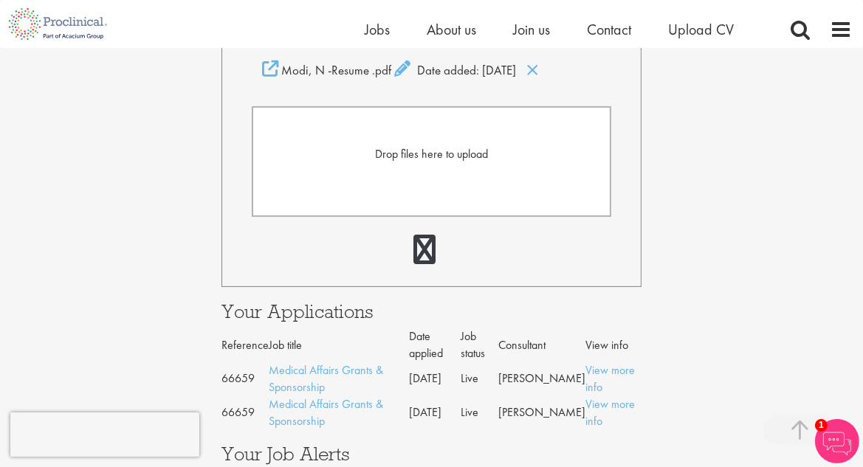
click at [419, 165] on form "Drop files here to upload" at bounding box center [432, 161] width 360 height 111
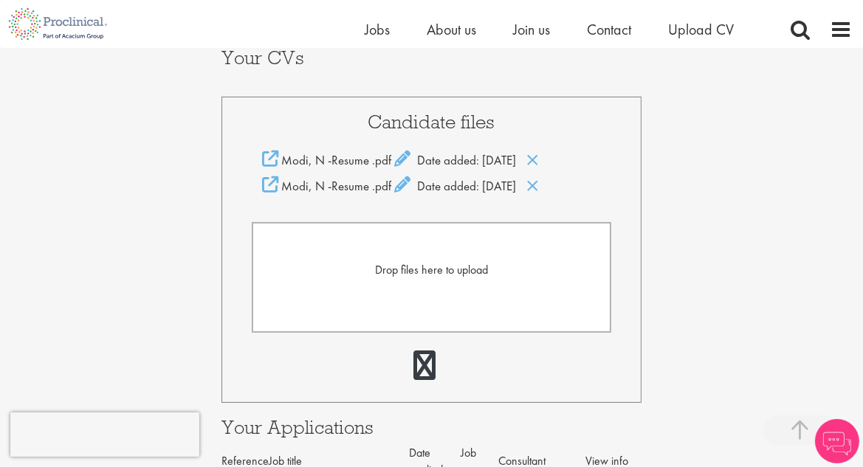
scroll to position [328, 0]
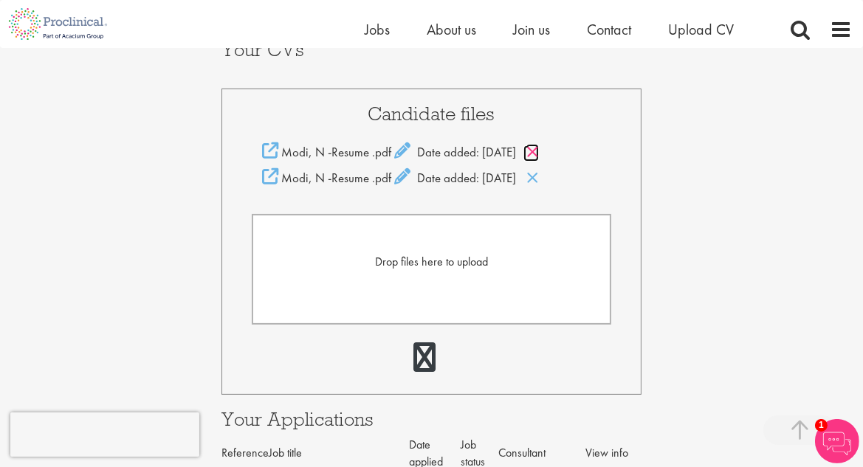
click at [539, 149] on icon at bounding box center [532, 152] width 13 height 16
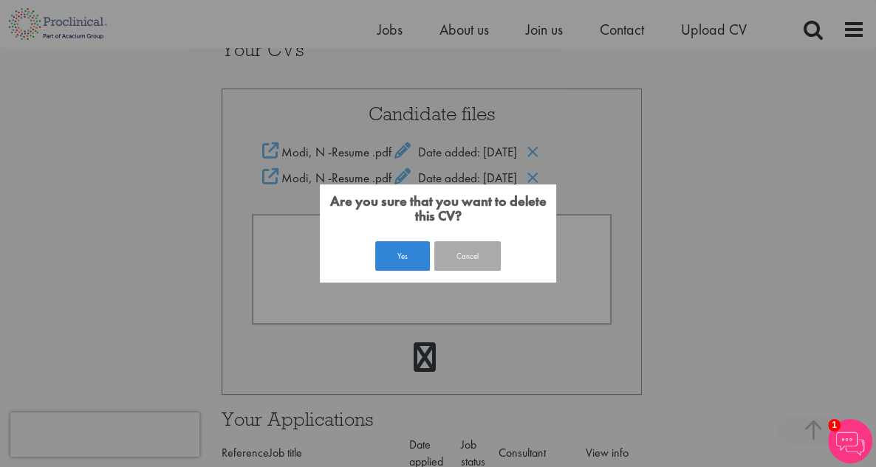
click at [404, 247] on button "Yes" at bounding box center [402, 256] width 55 height 30
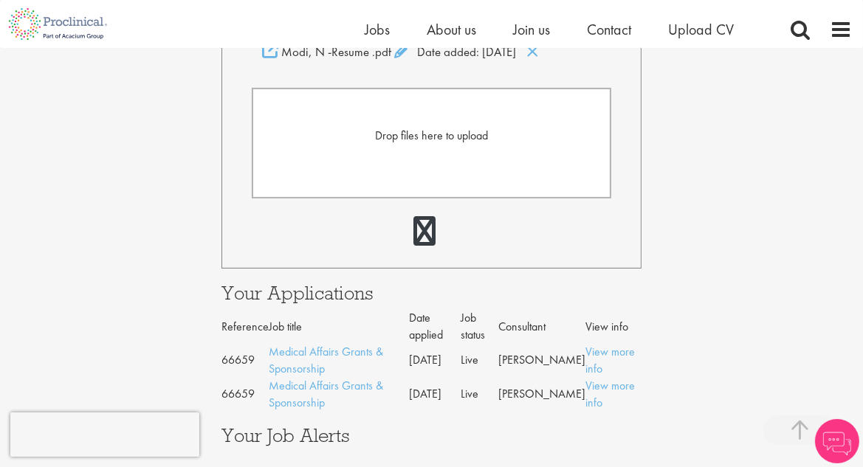
scroll to position [510, 0]
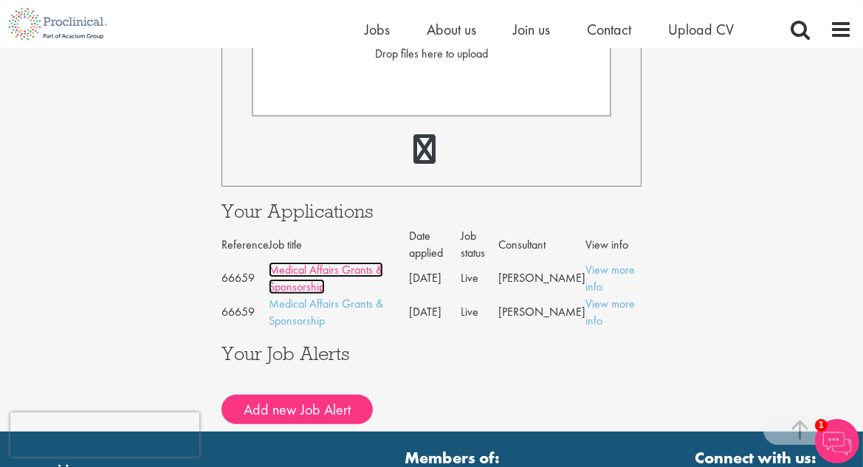
click at [320, 272] on link "Medical Affairs Grants & Sponsorship" at bounding box center [326, 278] width 114 height 32
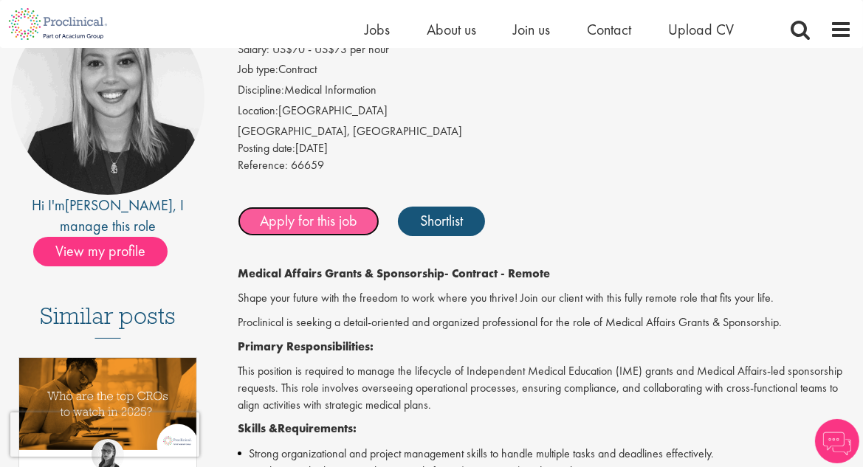
click at [338, 227] on link "Apply for this job" at bounding box center [309, 222] width 142 height 30
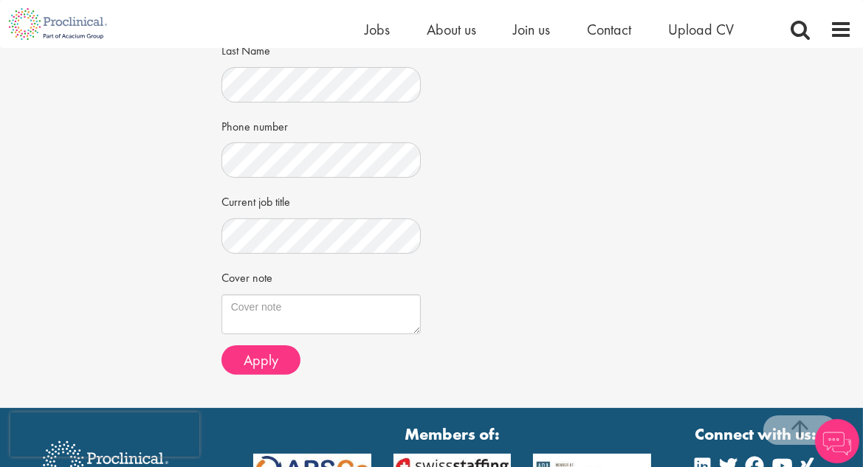
scroll to position [492, 0]
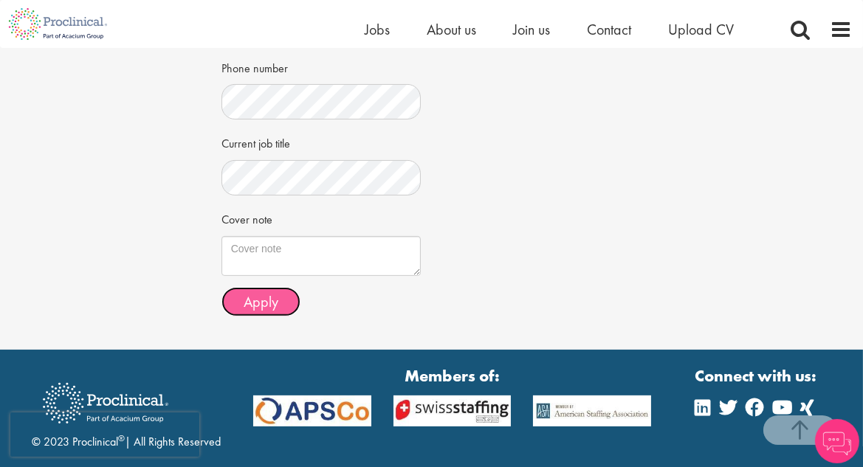
click at [278, 301] on button "Apply" at bounding box center [260, 302] width 79 height 30
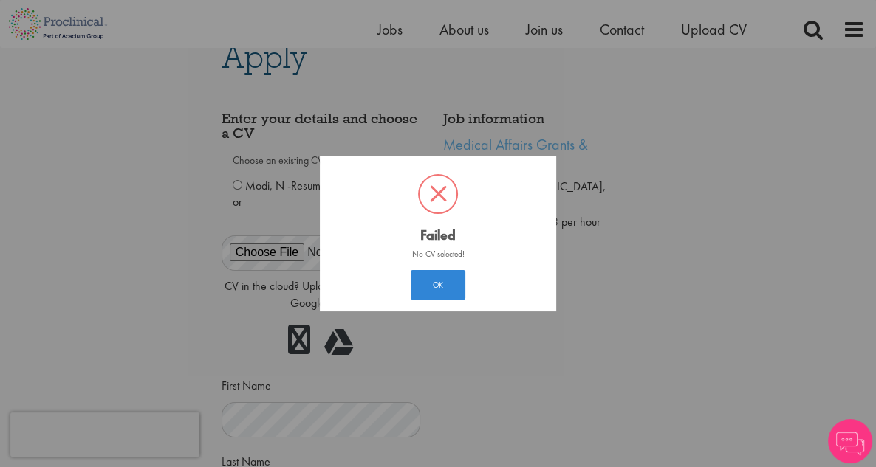
click at [437, 279] on button "OK" at bounding box center [438, 285] width 55 height 30
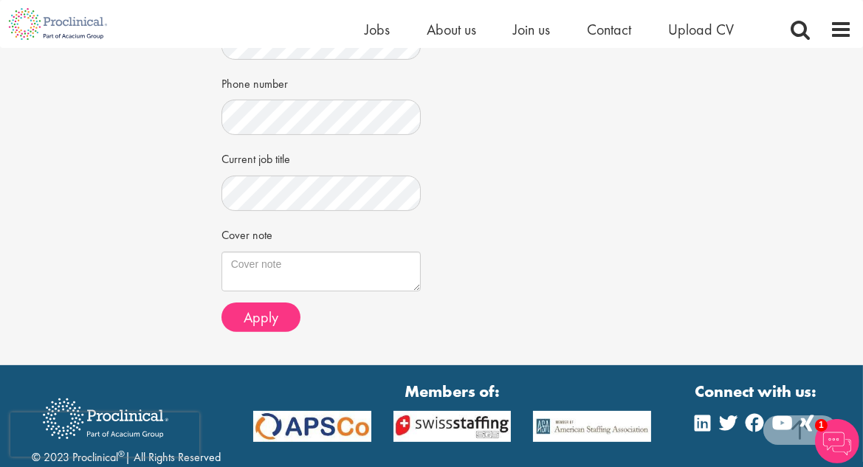
scroll to position [477, 0]
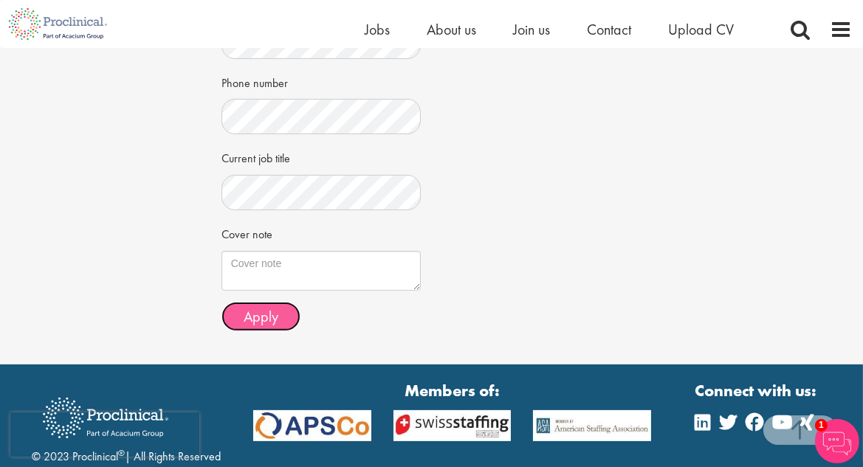
click at [253, 309] on span "Apply" at bounding box center [261, 316] width 35 height 19
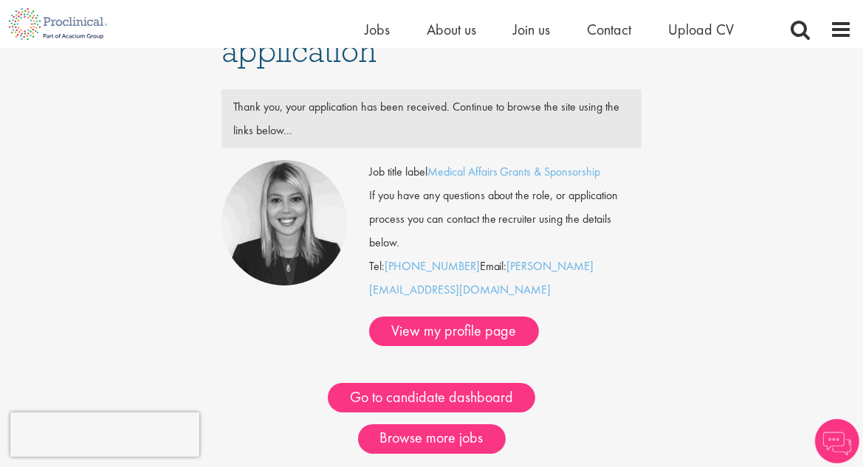
scroll to position [82, 0]
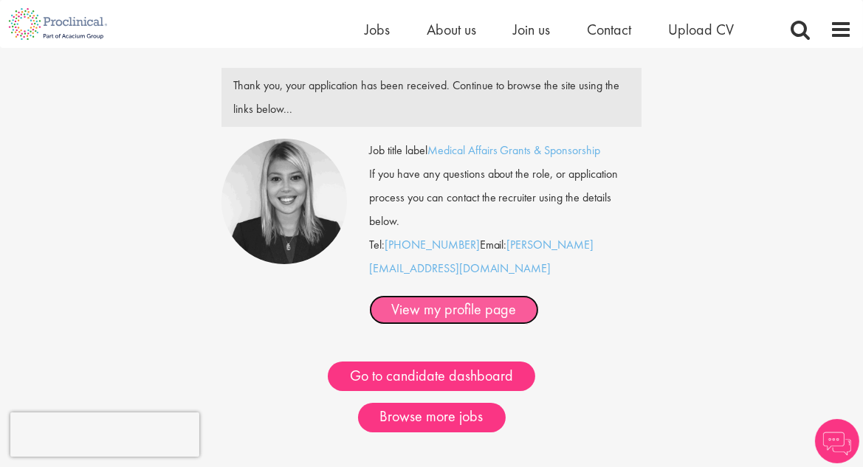
click at [401, 295] on link "View my profile page" at bounding box center [454, 310] width 170 height 30
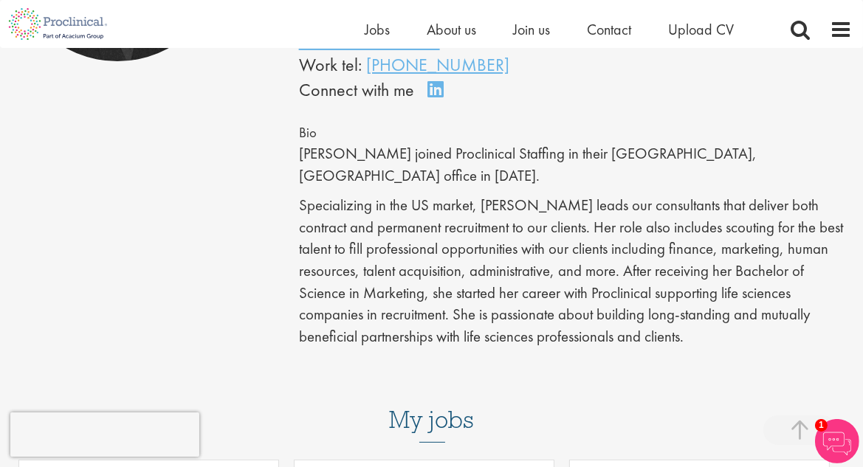
scroll to position [164, 0]
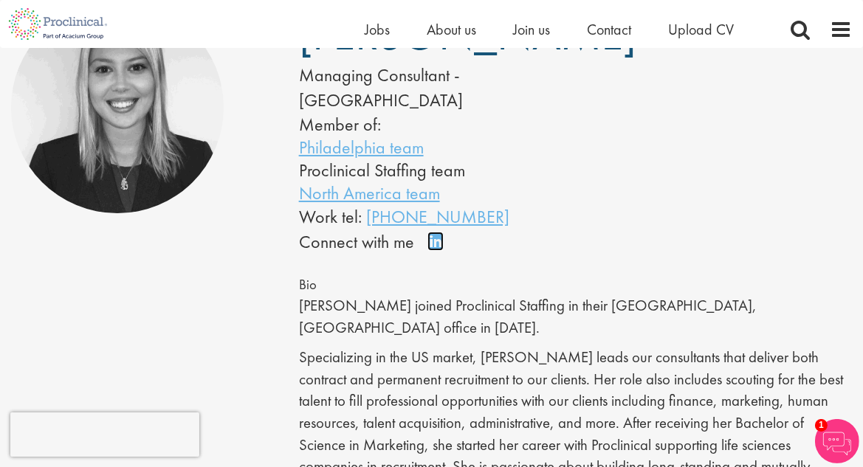
click at [436, 248] on link "Connect on LinkedIn" at bounding box center [440, 248] width 26 height 0
